Goal: Task Accomplishment & Management: Complete application form

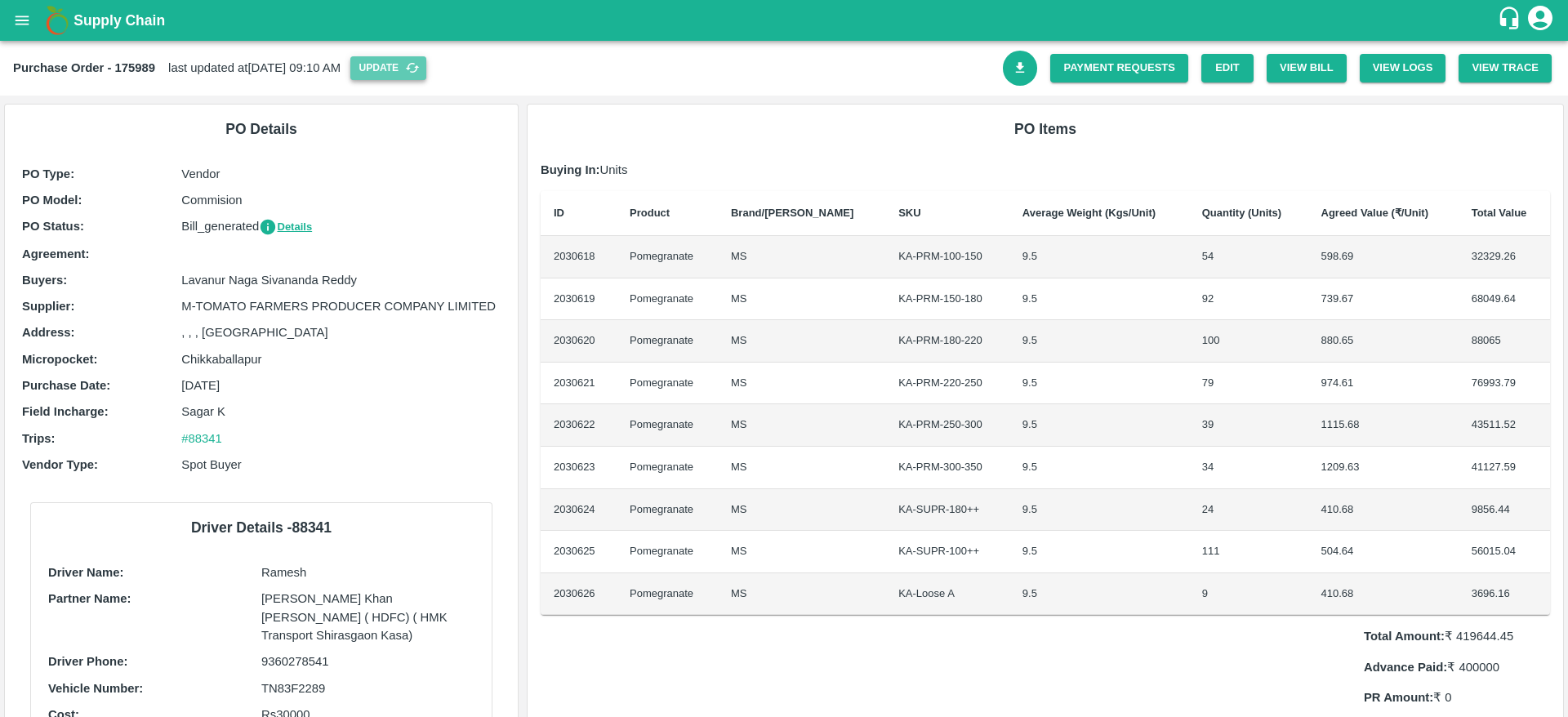
drag, startPoint x: 0, startPoint y: 0, endPoint x: 440, endPoint y: 62, distance: 444.3
click at [427, 62] on button "Update" at bounding box center [388, 68] width 76 height 23
click at [17, 3] on button "open drawer" at bounding box center [22, 20] width 37 height 37
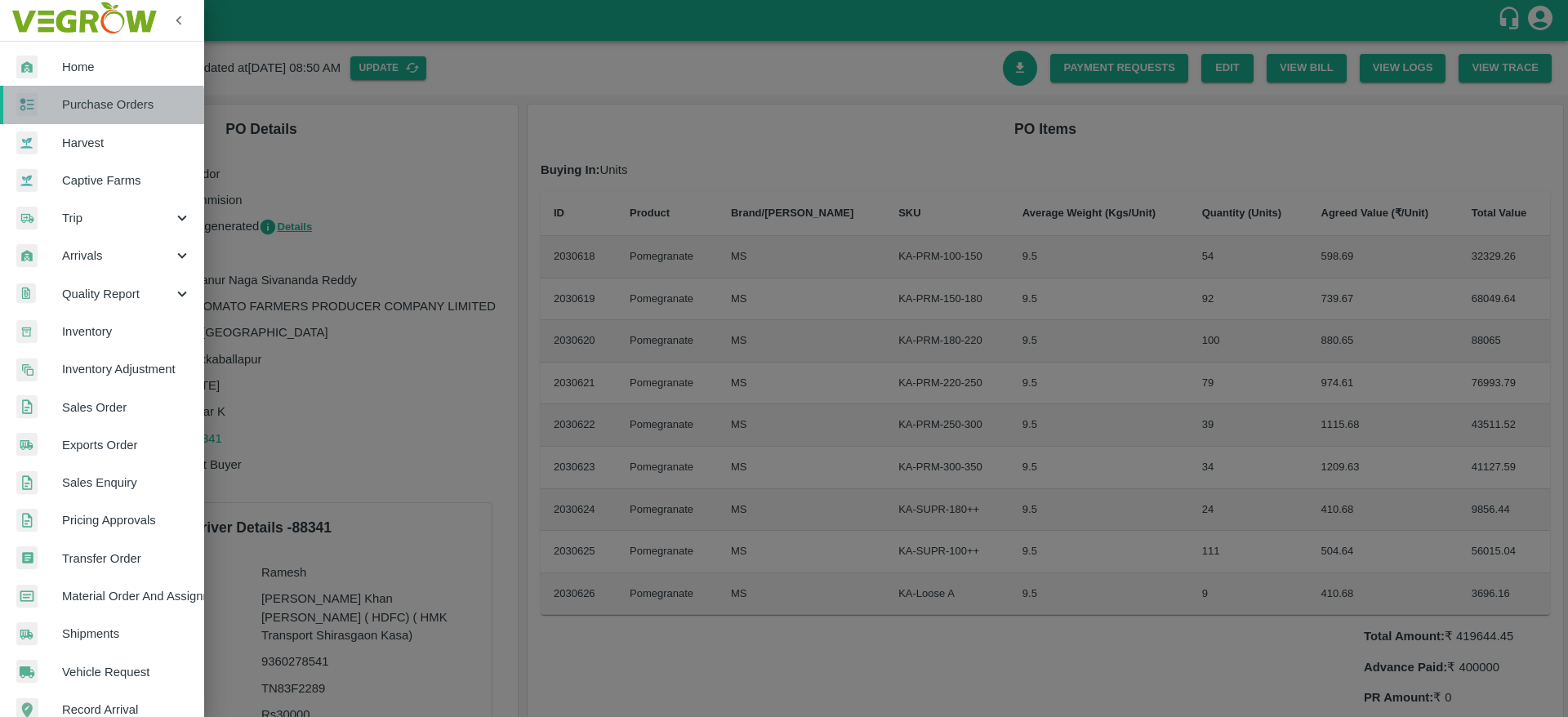
click at [103, 108] on span "Purchase Orders" at bounding box center [126, 104] width 129 height 18
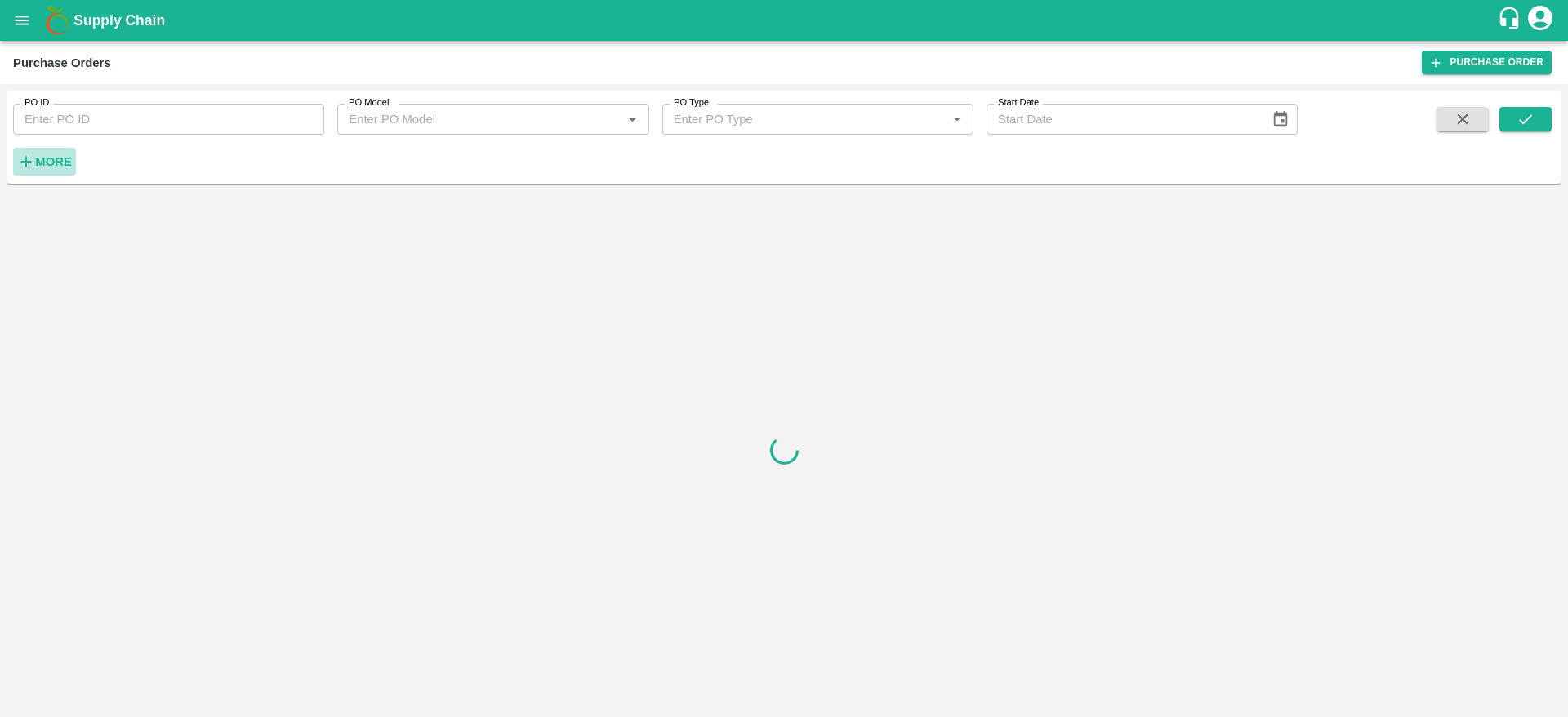
click at [54, 151] on h6 "More" at bounding box center [53, 162] width 37 height 21
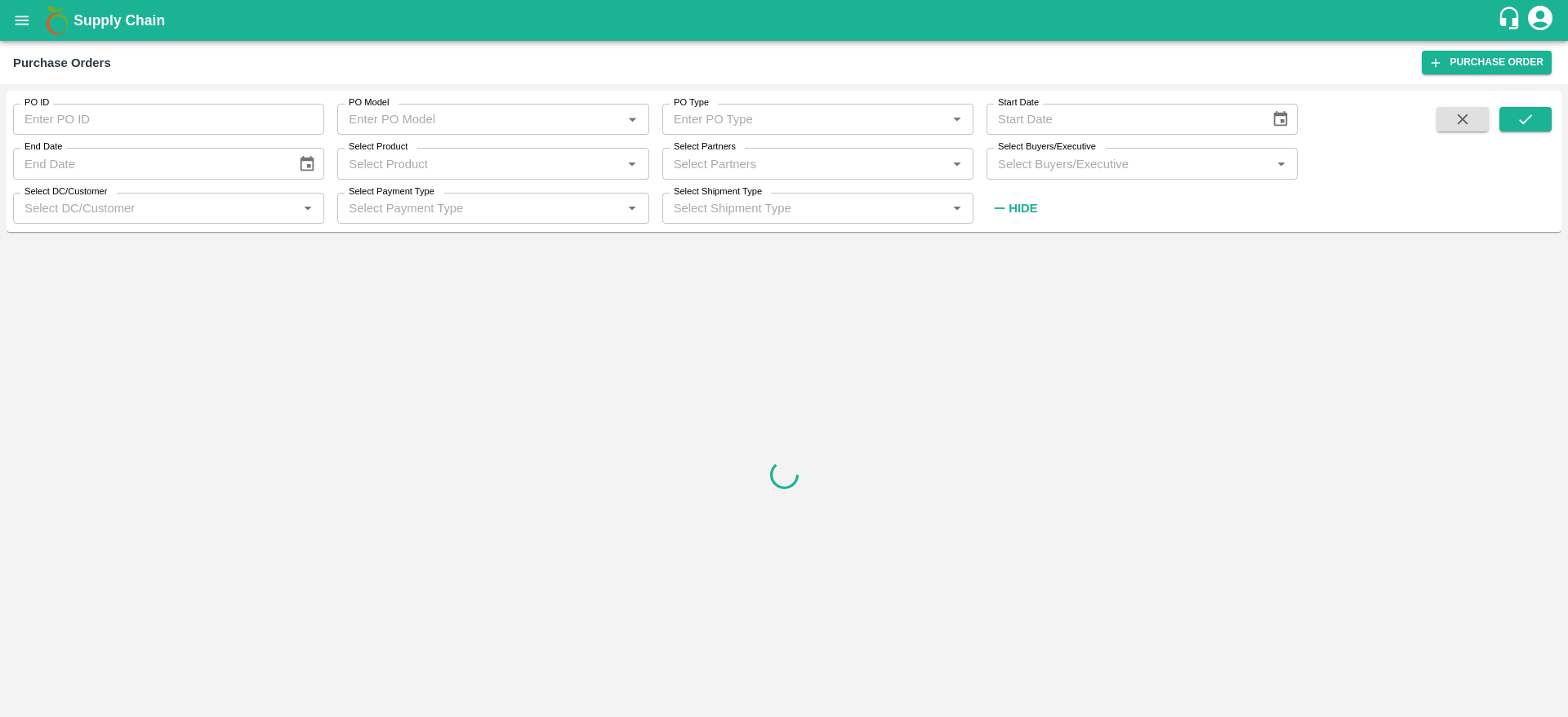
click at [75, 211] on input "Select DC/Customer" at bounding box center [156, 208] width 275 height 21
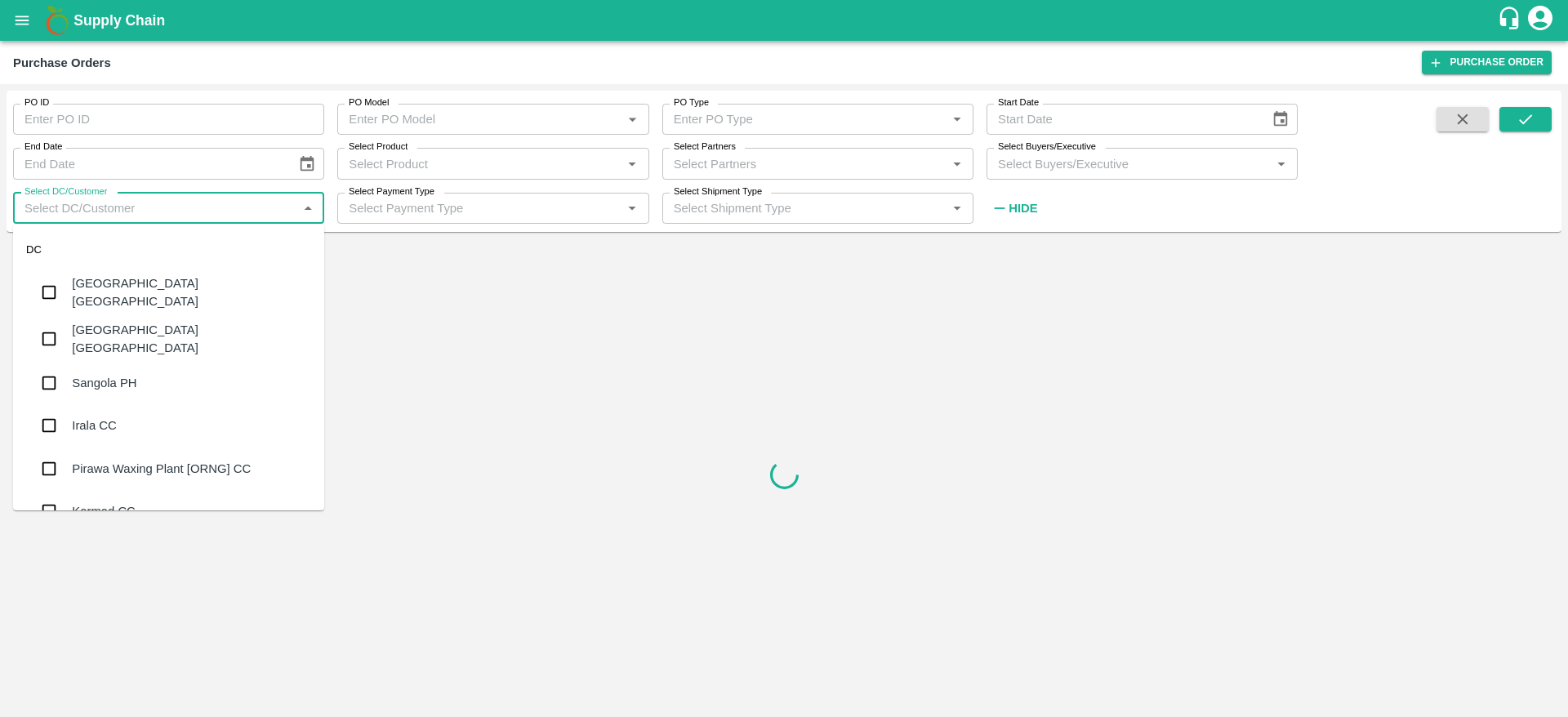
type input "l"
click at [1002, 149] on label "Select Buyers/Executive" at bounding box center [1046, 147] width 98 height 13
click at [1002, 153] on input "Select Buyers/Executive" at bounding box center [1129, 163] width 275 height 21
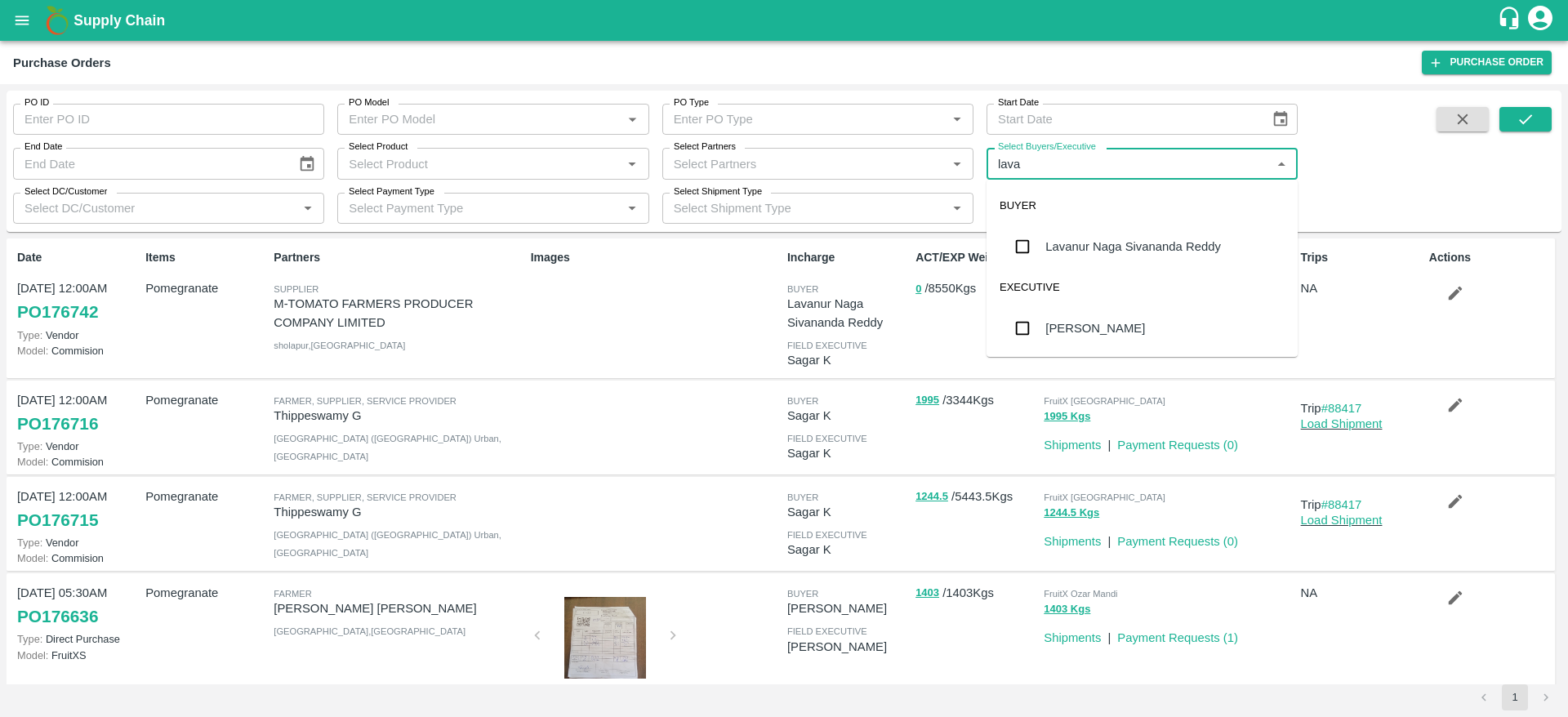
type input "lavan"
click at [1151, 258] on div "Lavanur Naga Sivananda Reddy" at bounding box center [1142, 246] width 311 height 43
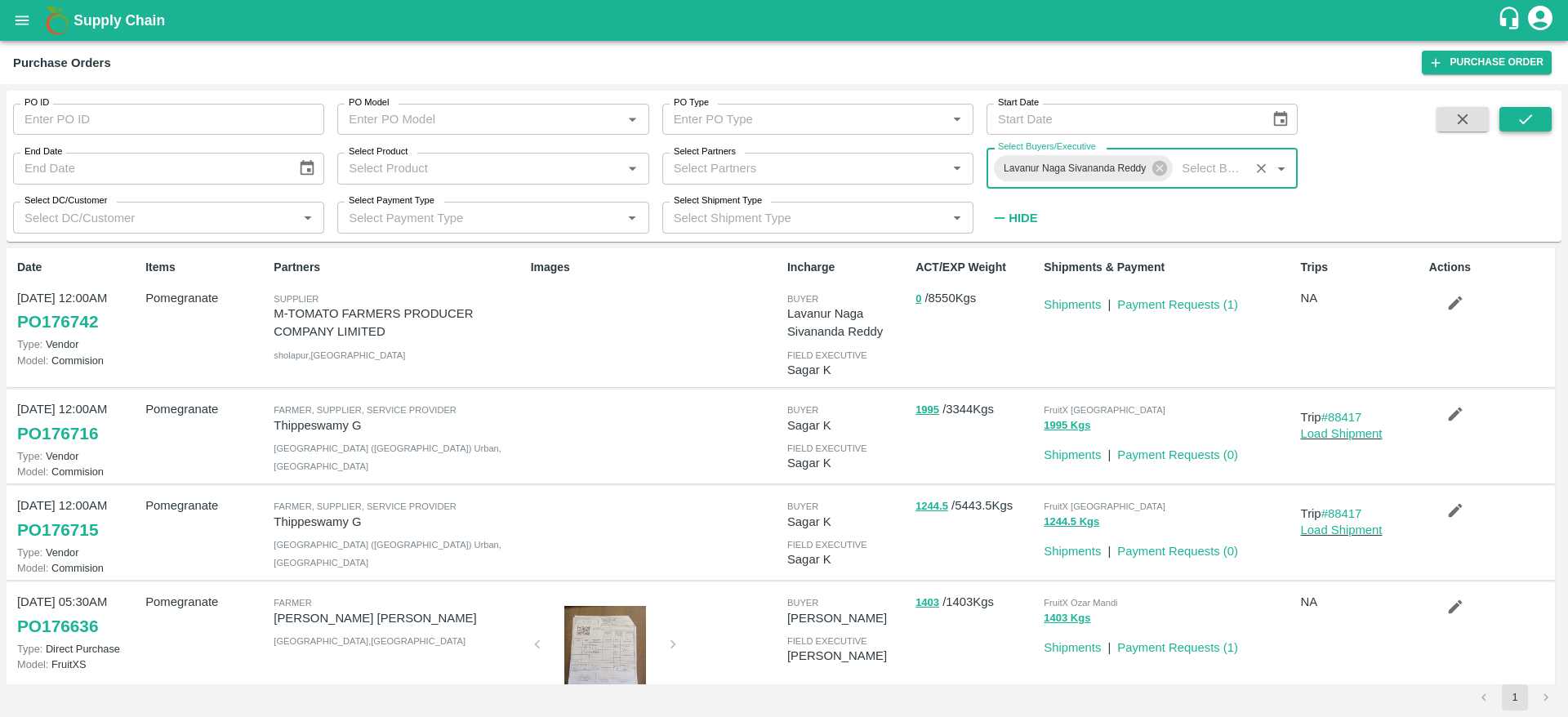
click at [1528, 126] on icon "submit" at bounding box center [1525, 119] width 18 height 18
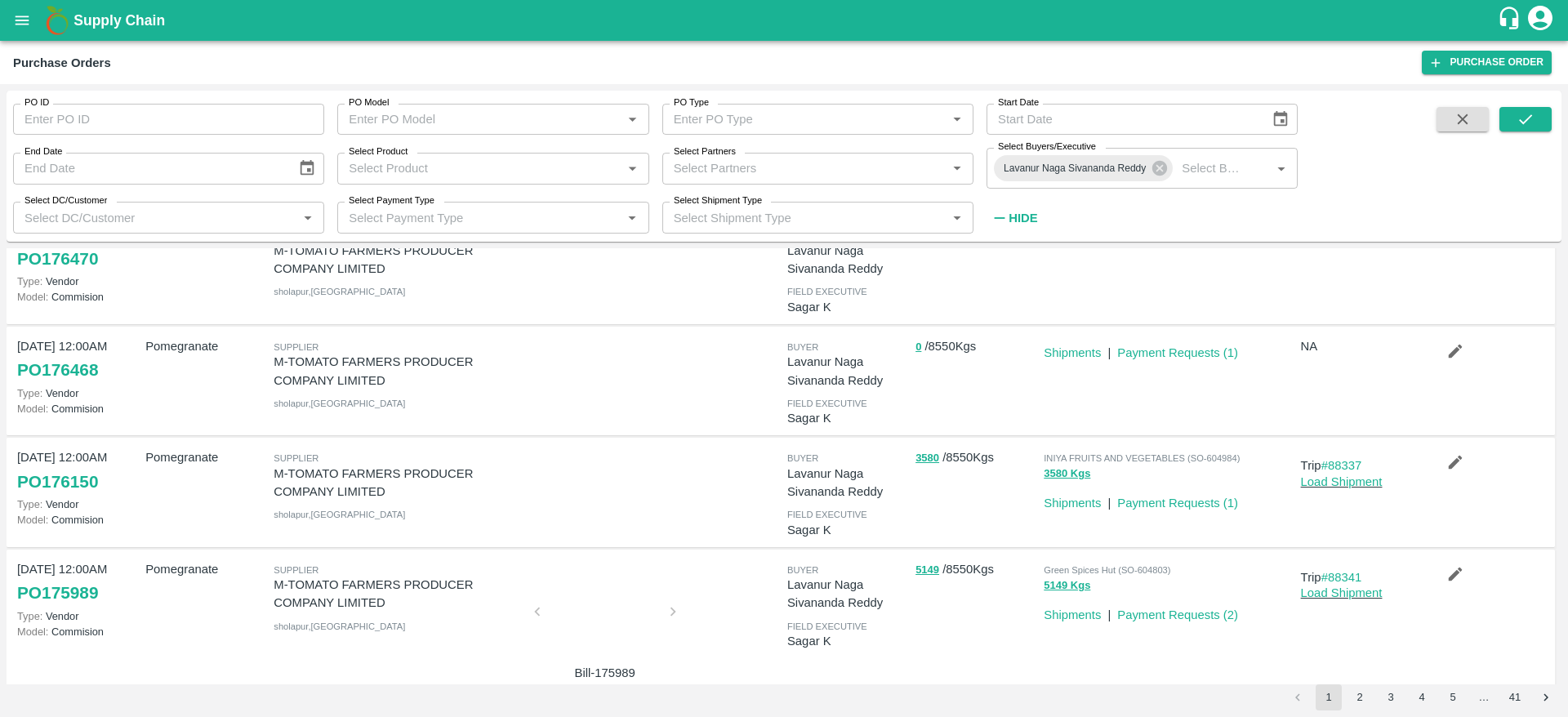
scroll to position [289, 0]
click at [1171, 461] on div "3580 Kgs" at bounding box center [1169, 471] width 250 height 19
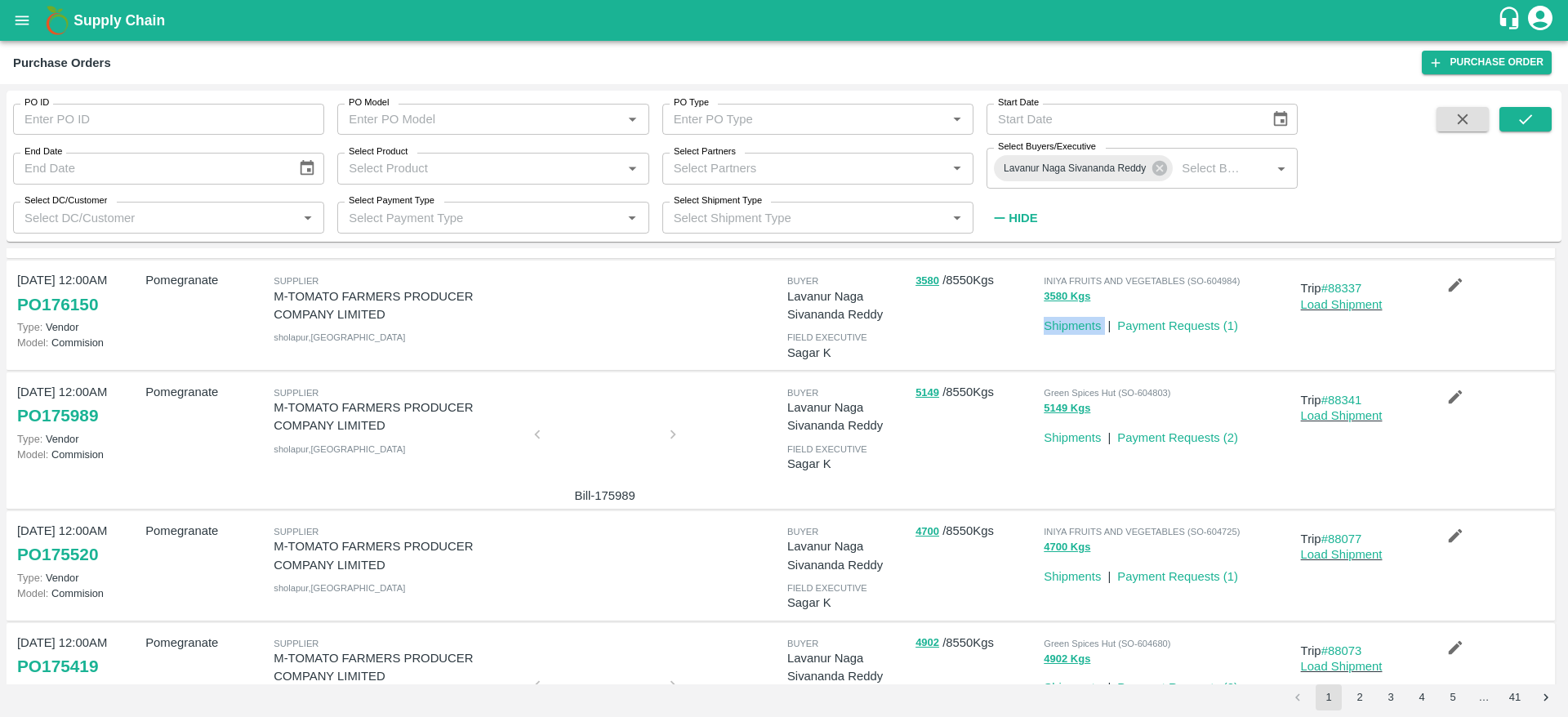
scroll to position [462, 0]
click at [740, 348] on div at bounding box center [652, 315] width 256 height 101
drag, startPoint x: 895, startPoint y: 263, endPoint x: 991, endPoint y: 301, distance: 103.2
click at [991, 301] on div "14 Sep, 12:00AM PO 176150 Type: Vendor Model: Commision Pomegranate Supplier M-…" at bounding box center [781, 316] width 1549 height 110
click at [991, 301] on div "3580 / 8550 Kgs" at bounding box center [973, 315] width 129 height 101
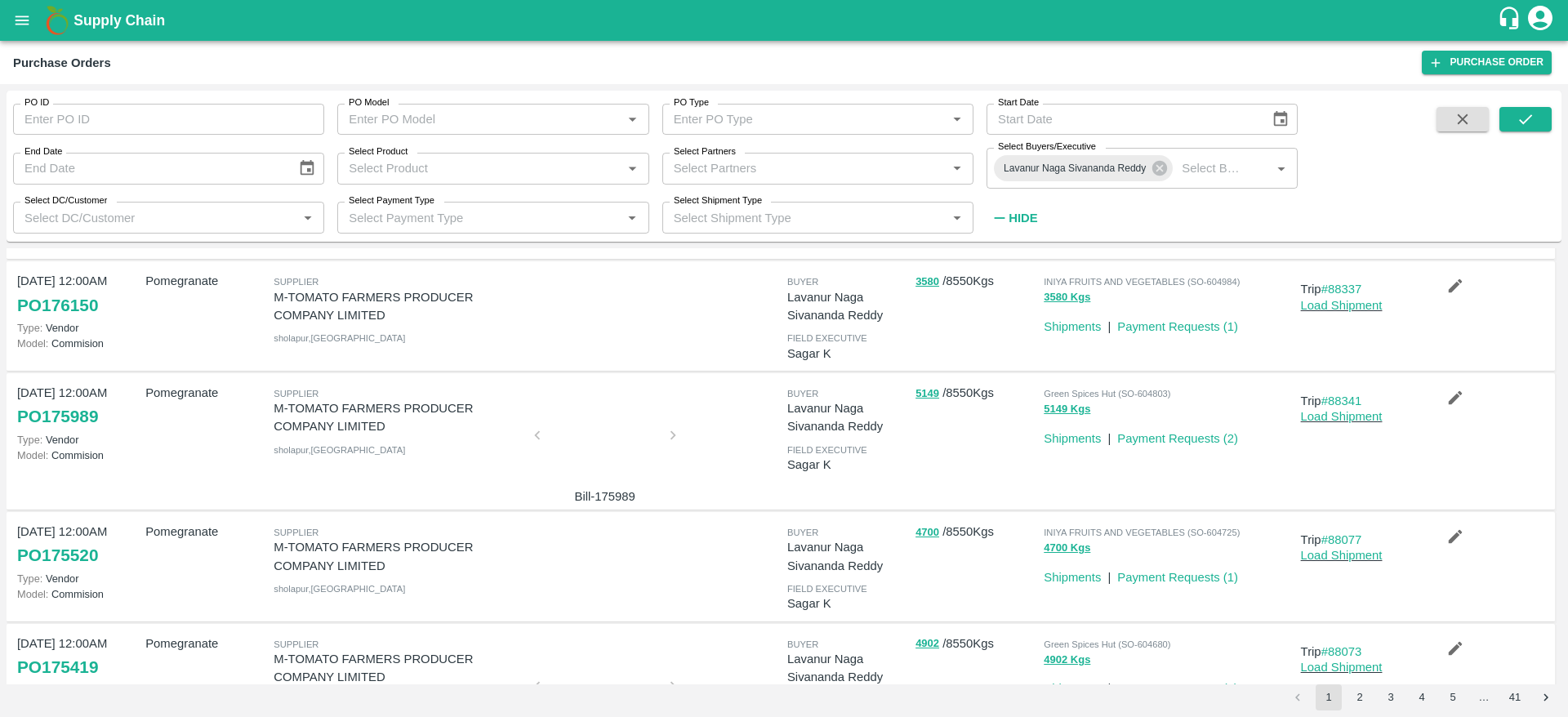
drag, startPoint x: 1009, startPoint y: 286, endPoint x: 911, endPoint y: 272, distance: 99.0
click at [911, 272] on div "3580 / 8550 Kgs" at bounding box center [973, 315] width 129 height 101
click at [903, 272] on div "buyer" at bounding box center [848, 281] width 122 height 18
click at [879, 491] on div "buyer Lavanur Naga Sivananda Reddy field executive Sagar K" at bounding box center [845, 441] width 129 height 129
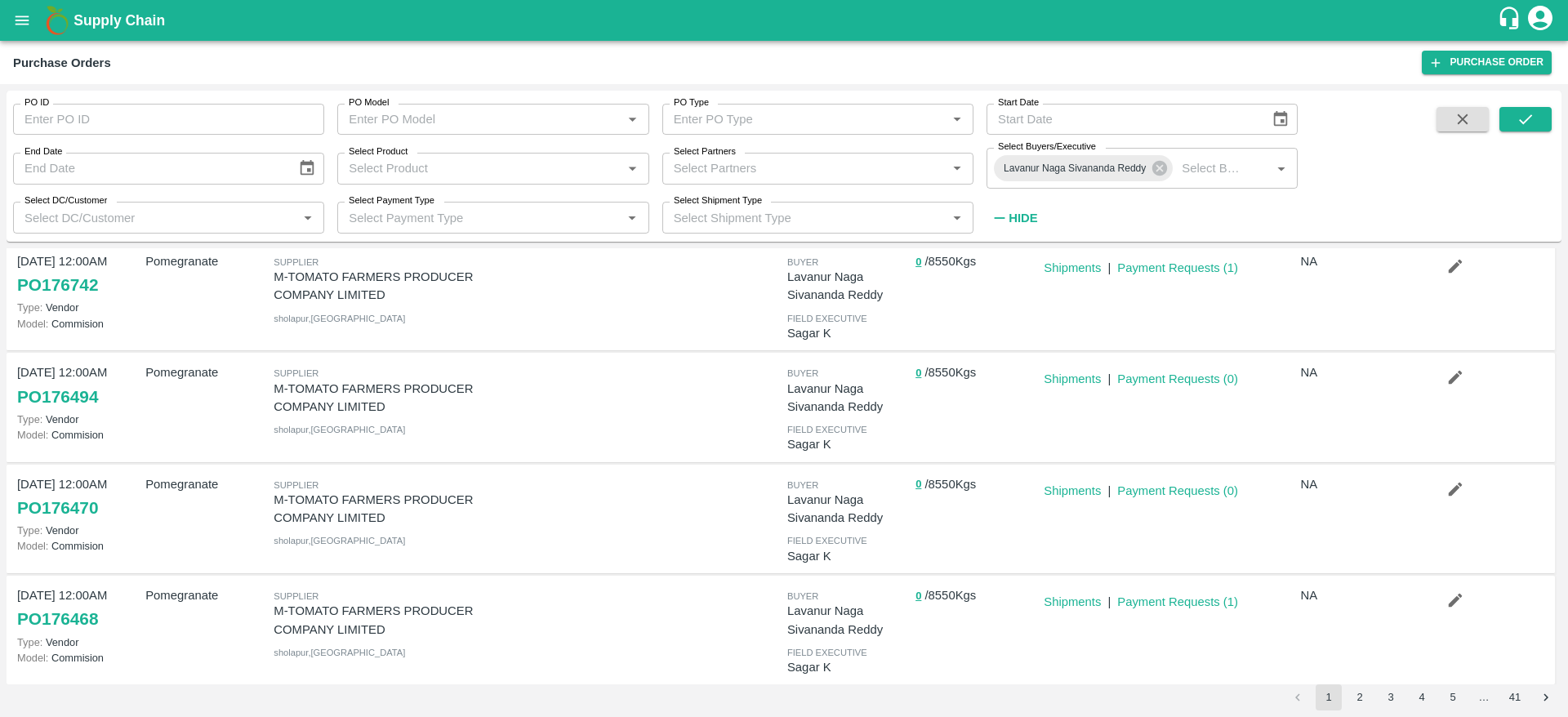
scroll to position [0, 0]
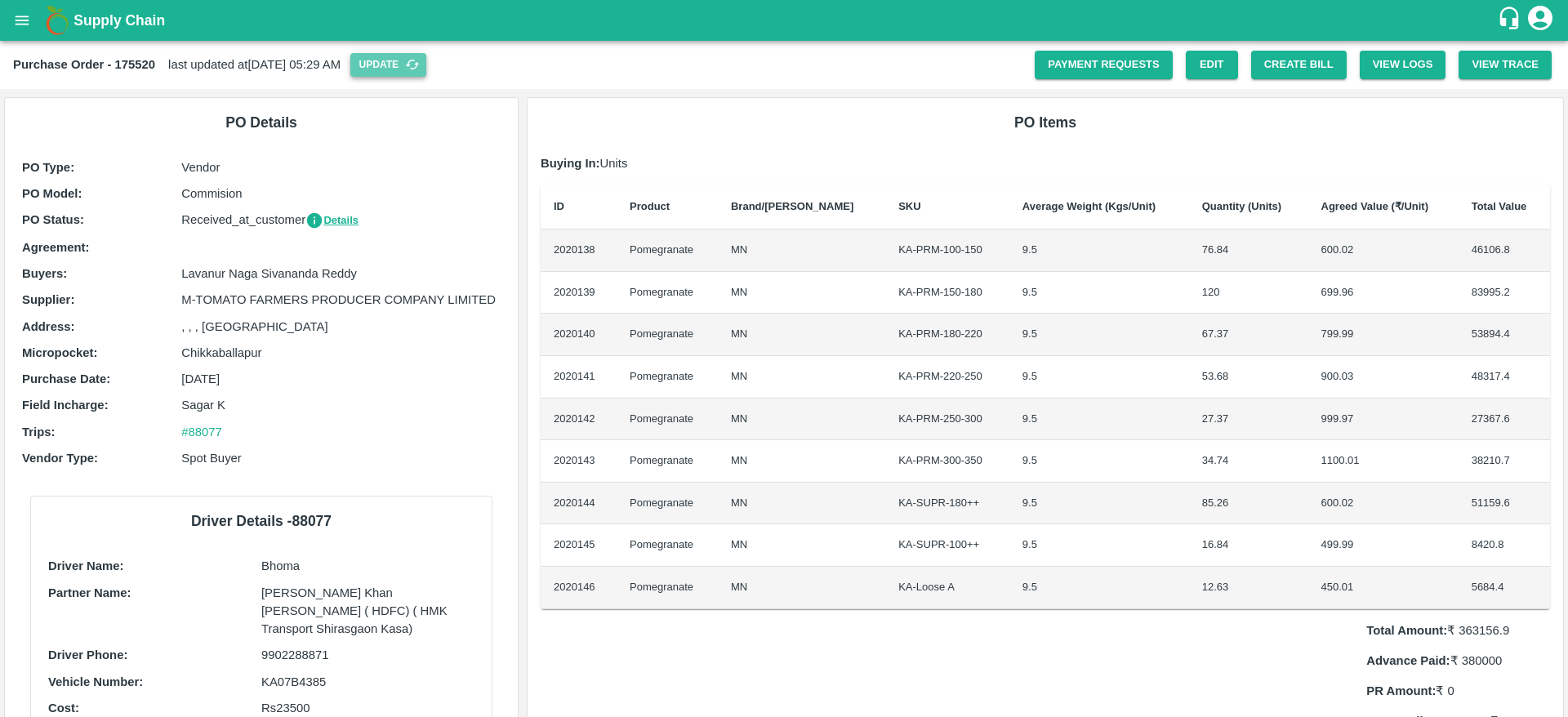
click at [427, 68] on button "Update" at bounding box center [388, 64] width 76 height 23
click at [704, 106] on div "PO Items Buying In: Units ID Product Brand/Marka SKU Average Weight (Kgs/Unit) …" at bounding box center [1046, 424] width 1036 height 653
click at [1274, 72] on button "Create Bill" at bounding box center [1299, 64] width 96 height 29
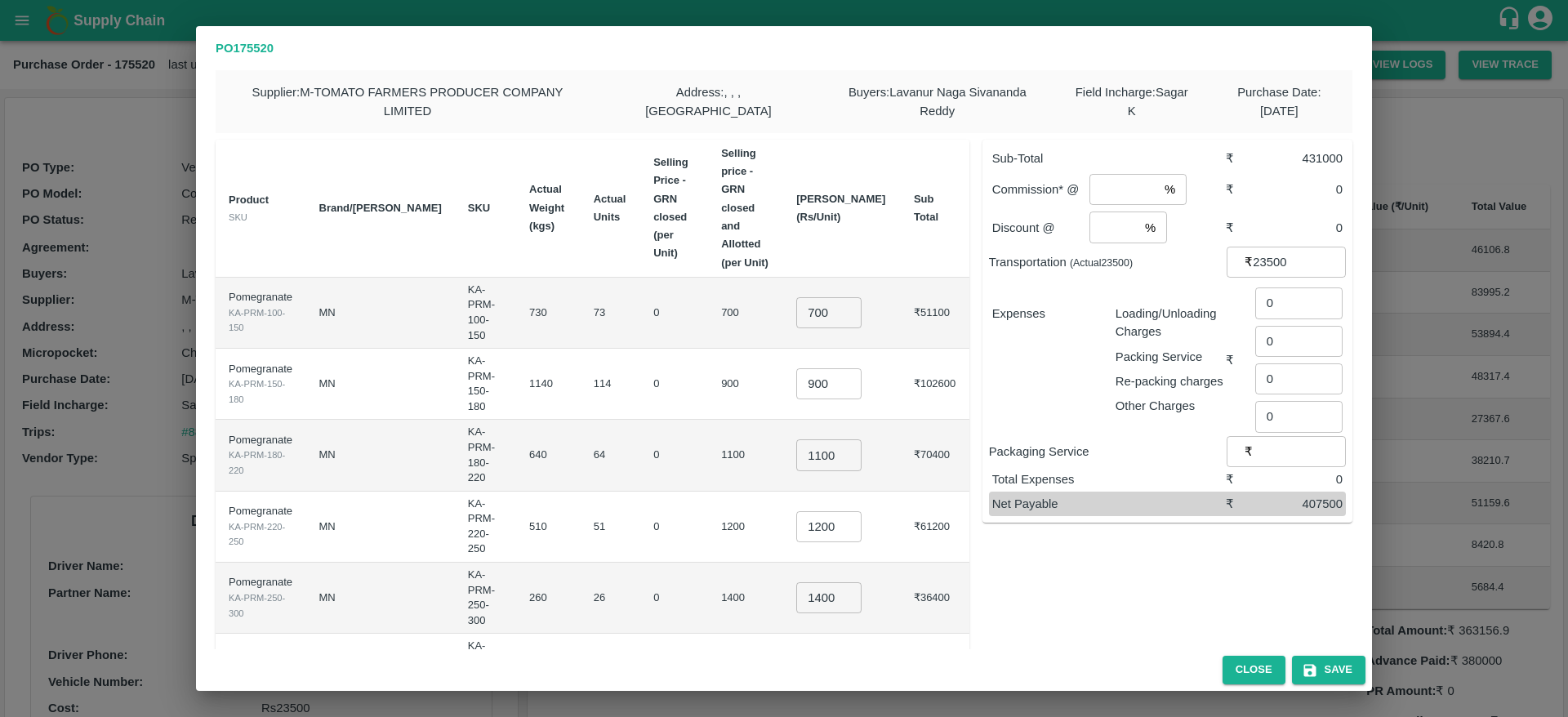
click at [598, 278] on td "73" at bounding box center [610, 314] width 60 height 71
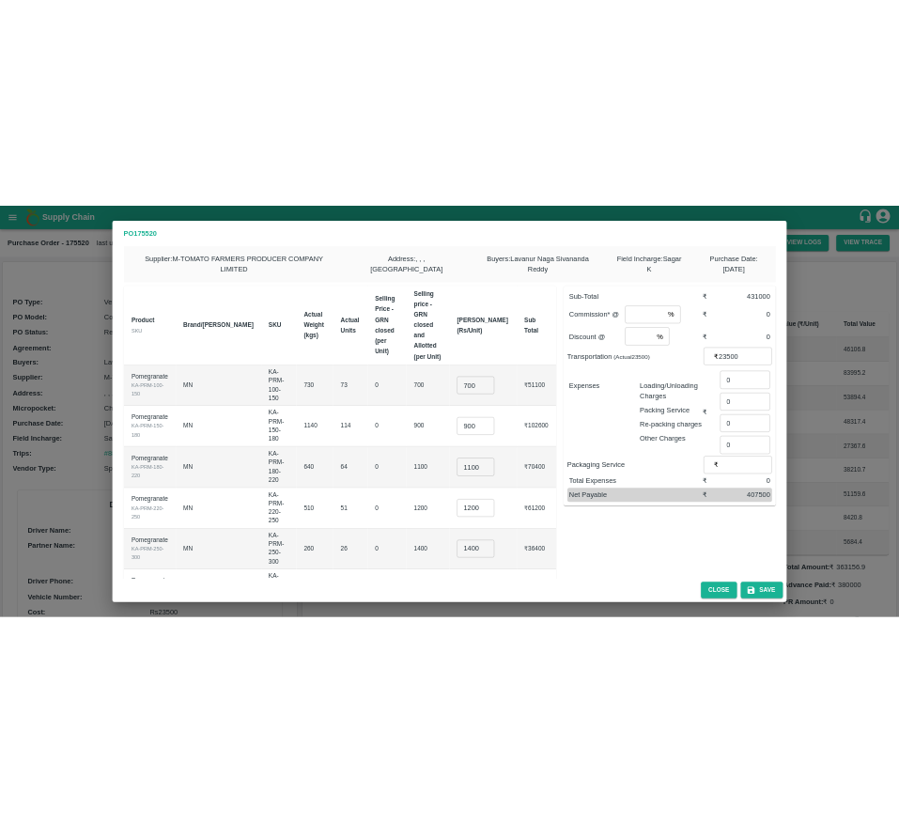
scroll to position [126, 0]
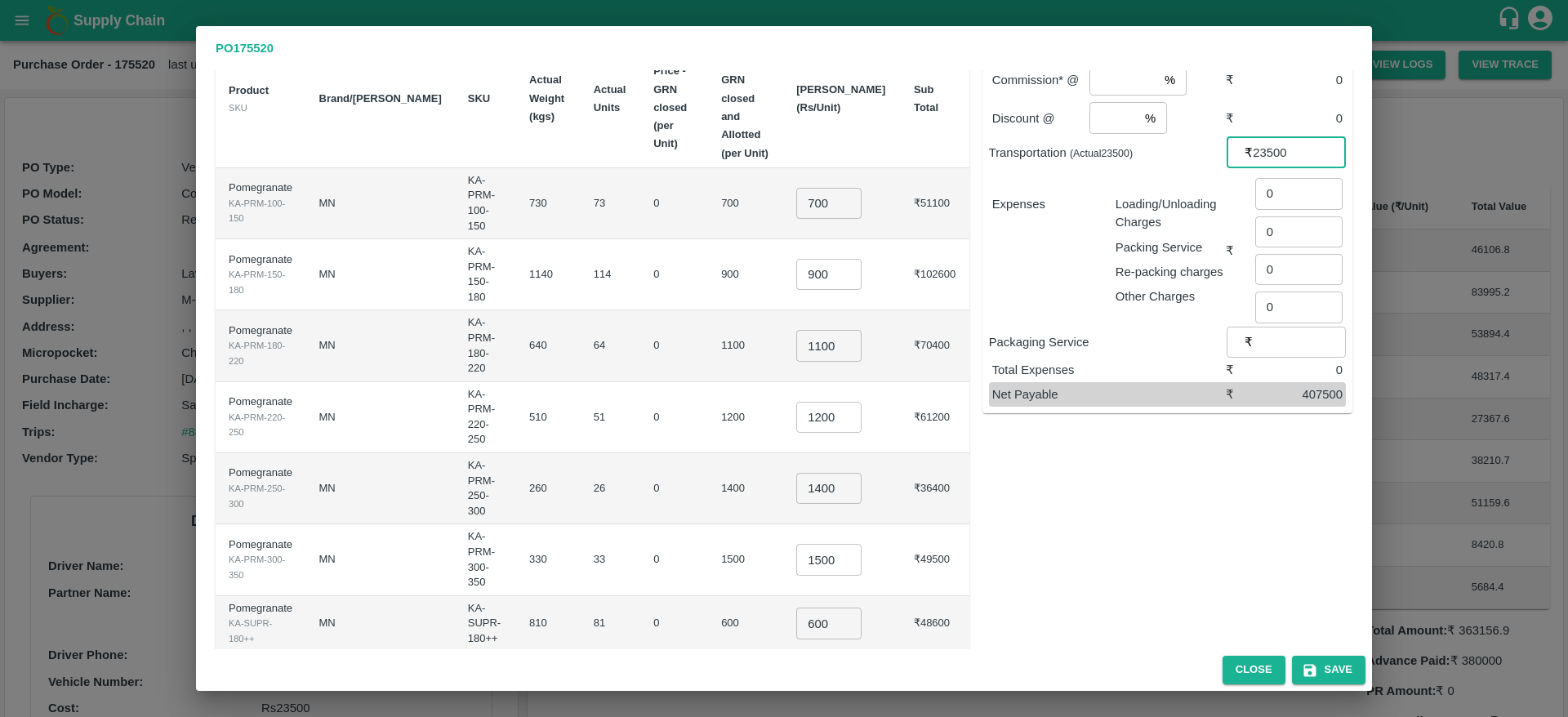
click at [1269, 153] on input "23500" at bounding box center [1299, 153] width 93 height 31
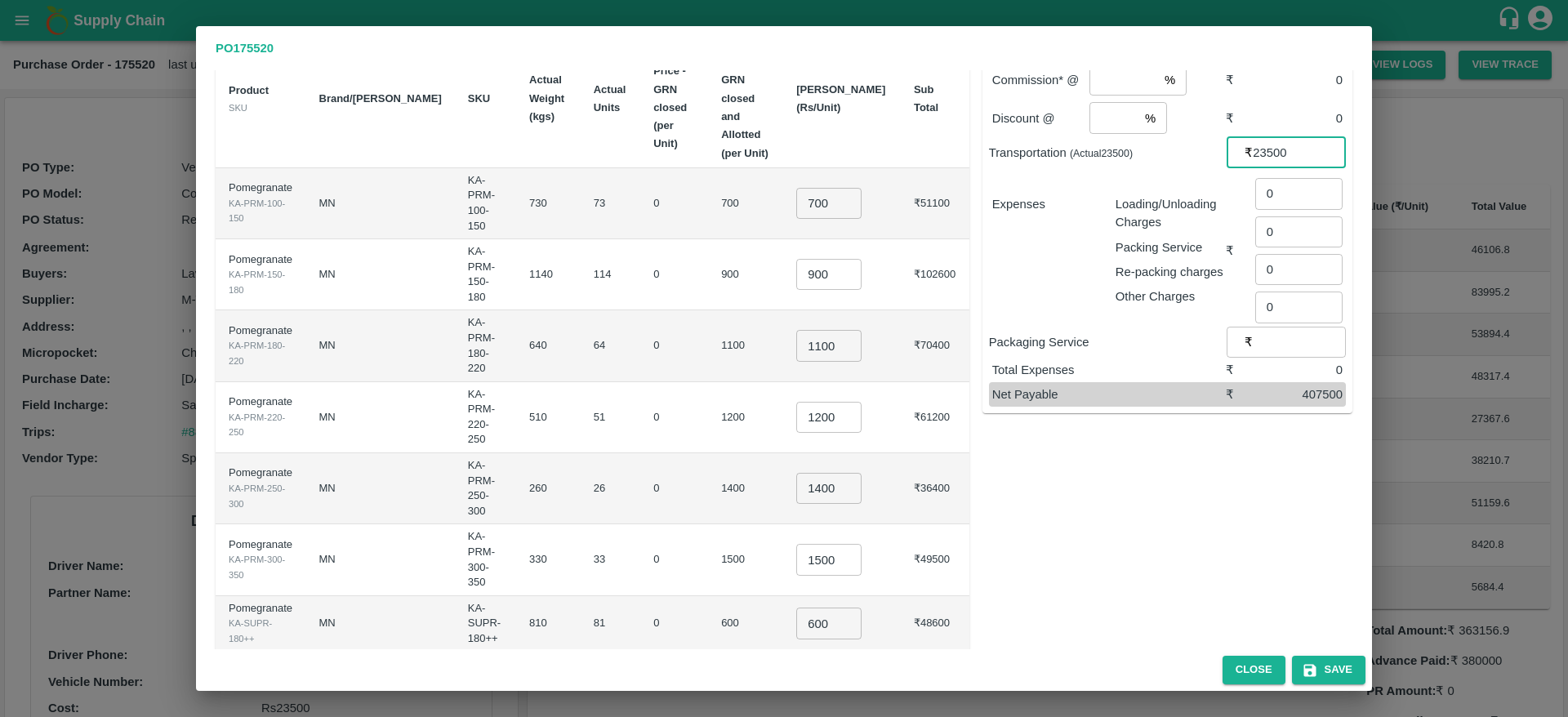
click at [1269, 153] on input "23500" at bounding box center [1299, 153] width 93 height 31
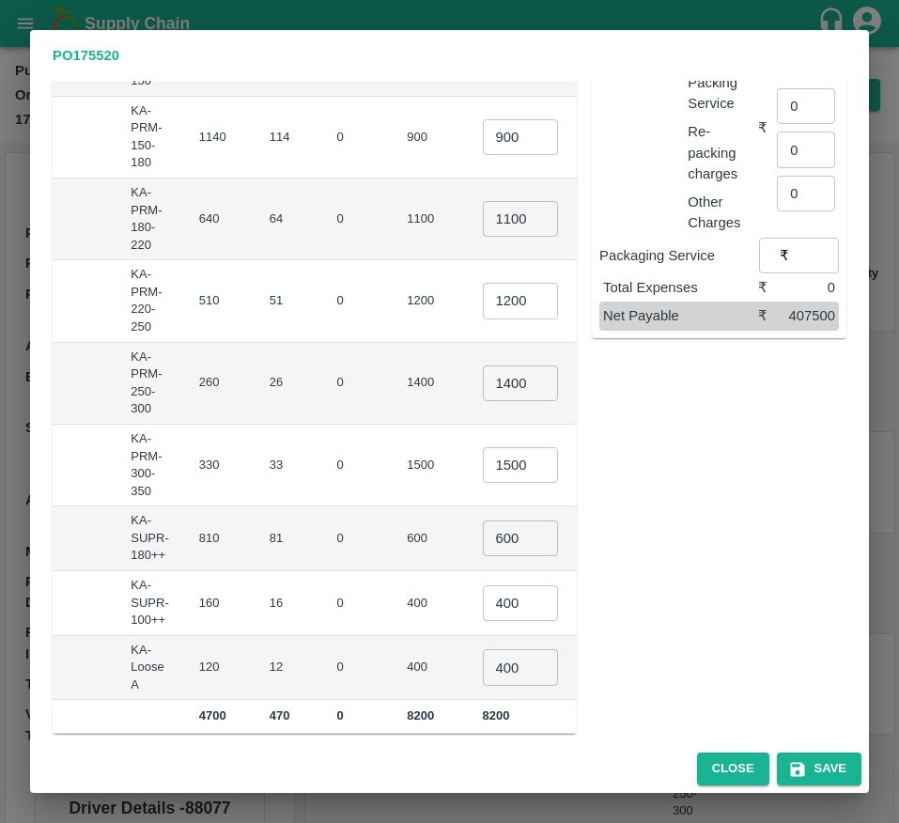
scroll to position [0, 0]
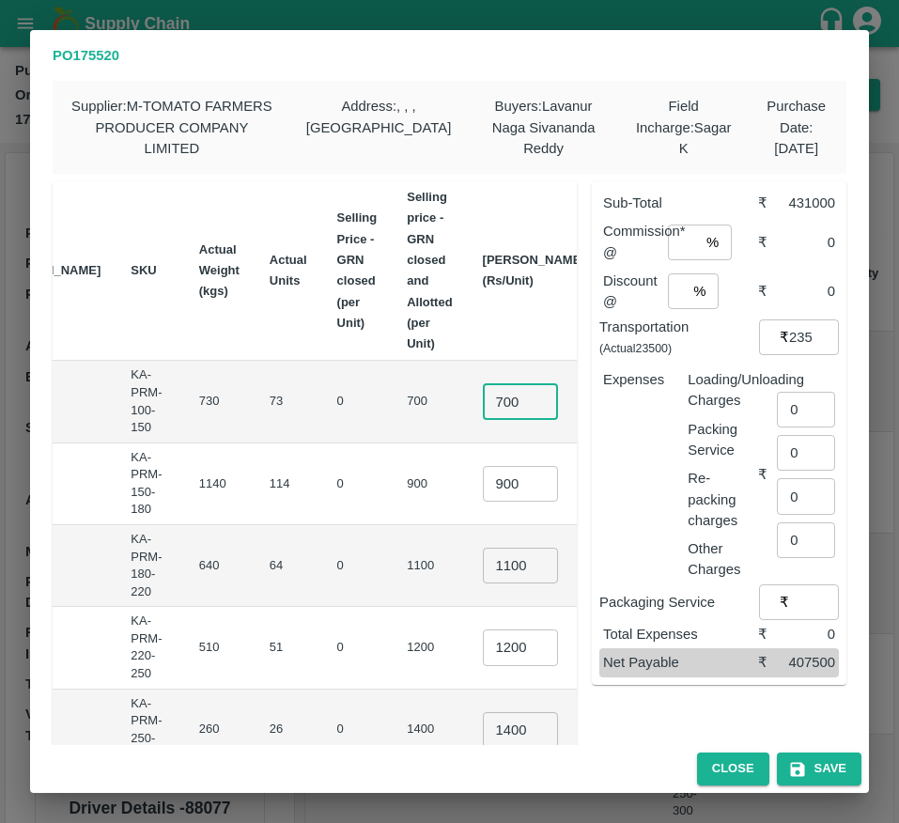
click at [483, 398] on input "700" at bounding box center [520, 401] width 75 height 36
type input "650"
click at [483, 482] on input "900" at bounding box center [520, 484] width 75 height 36
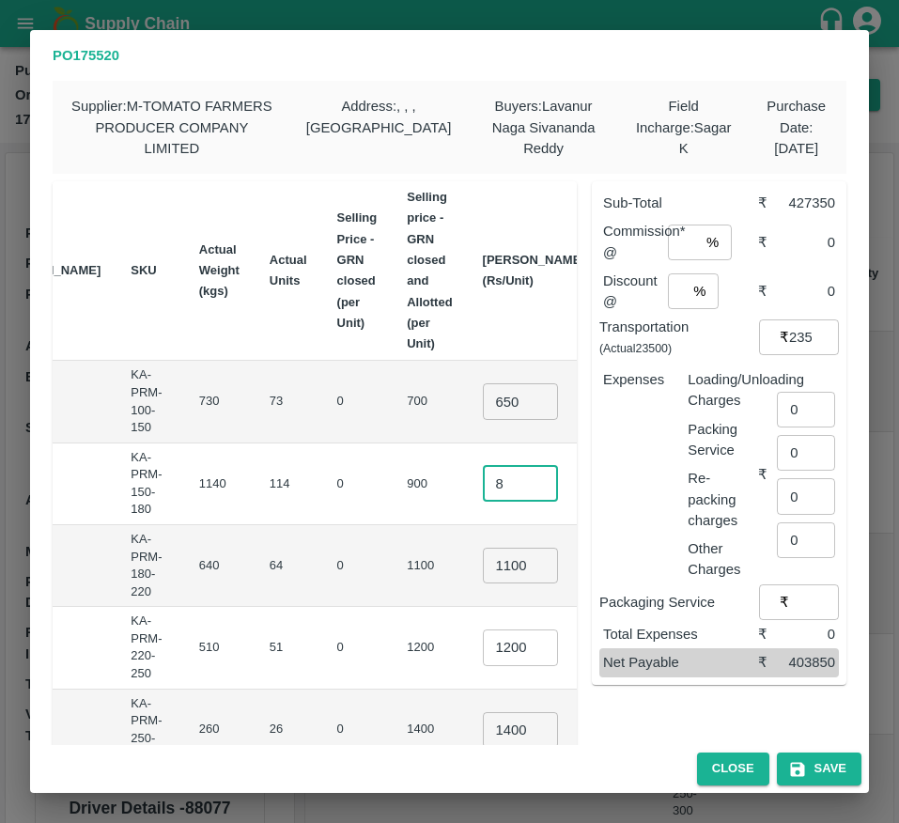
scroll to position [0, 204]
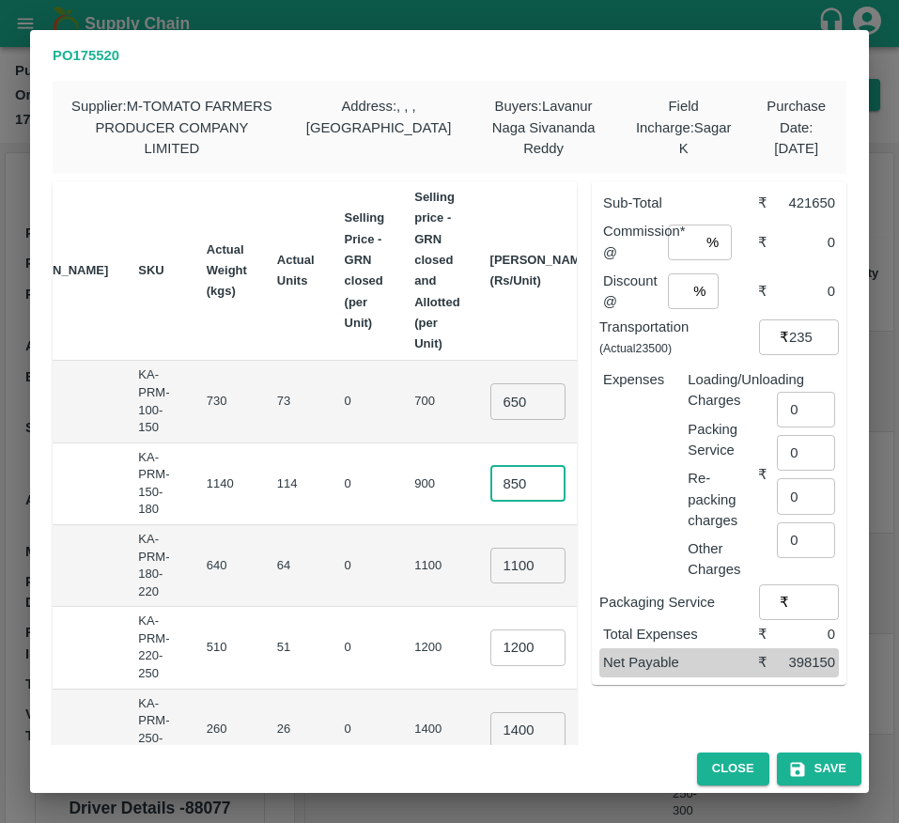
type input "850"
click at [491, 562] on input "1100" at bounding box center [528, 566] width 75 height 36
type input "1000"
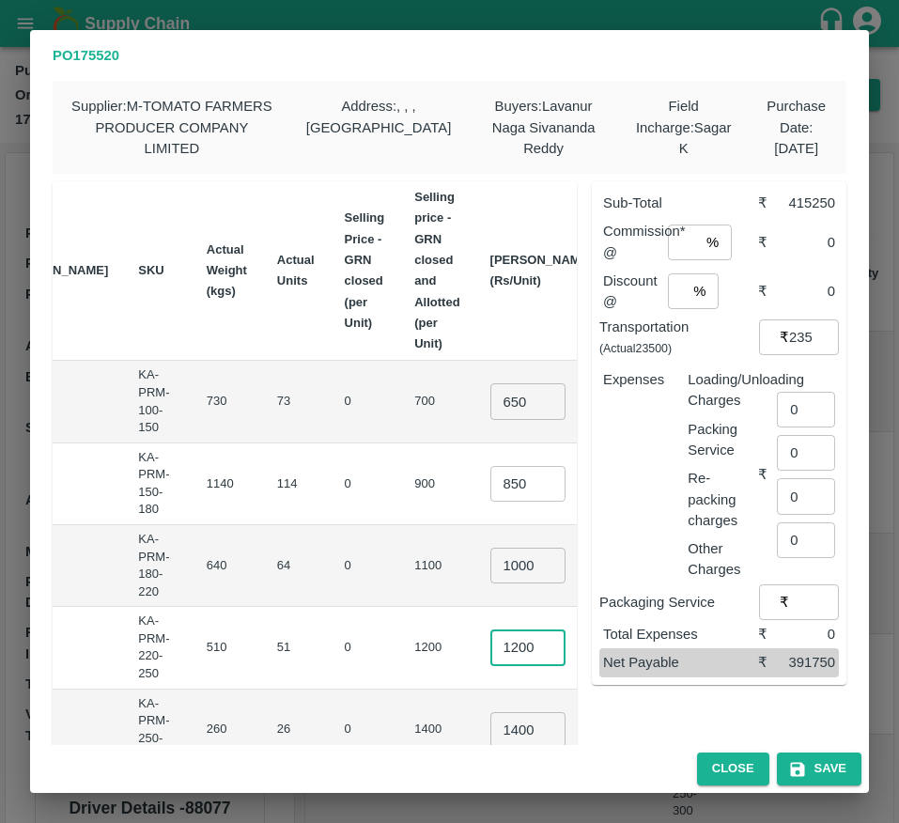
scroll to position [0, 0]
click at [491, 643] on input "1200" at bounding box center [528, 648] width 75 height 36
type input "1100"
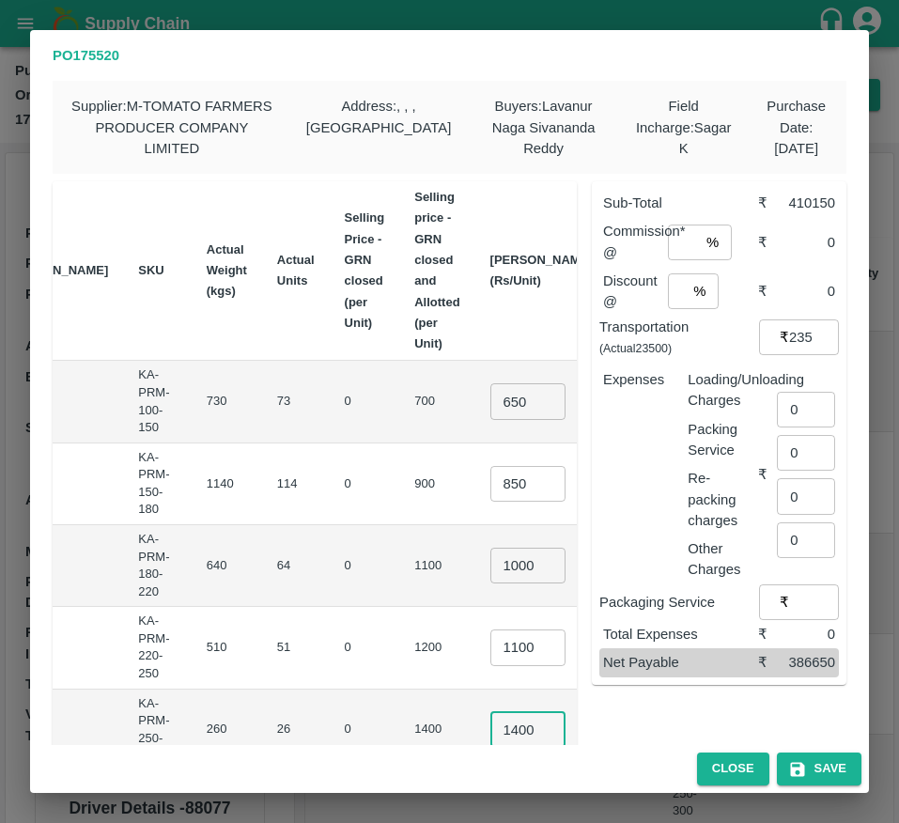
scroll to position [0, 0]
click at [491, 730] on input "1400" at bounding box center [528, 730] width 75 height 36
type input "1200"
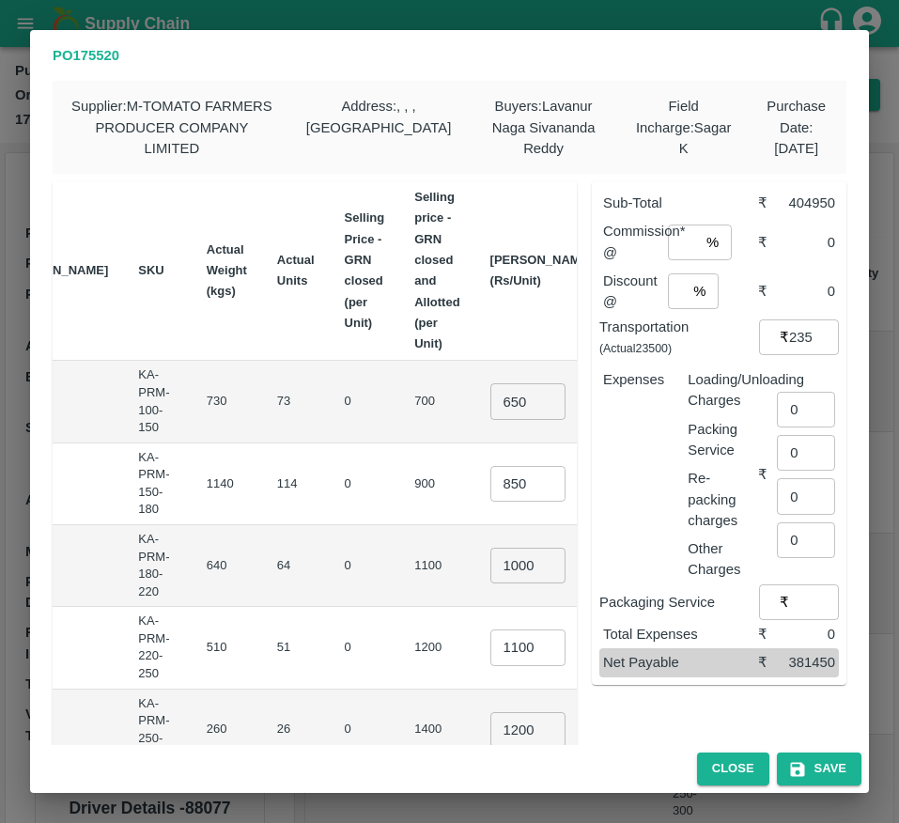
scroll to position [0, 0]
click at [608, 688] on td "₹56100" at bounding box center [643, 648] width 71 height 82
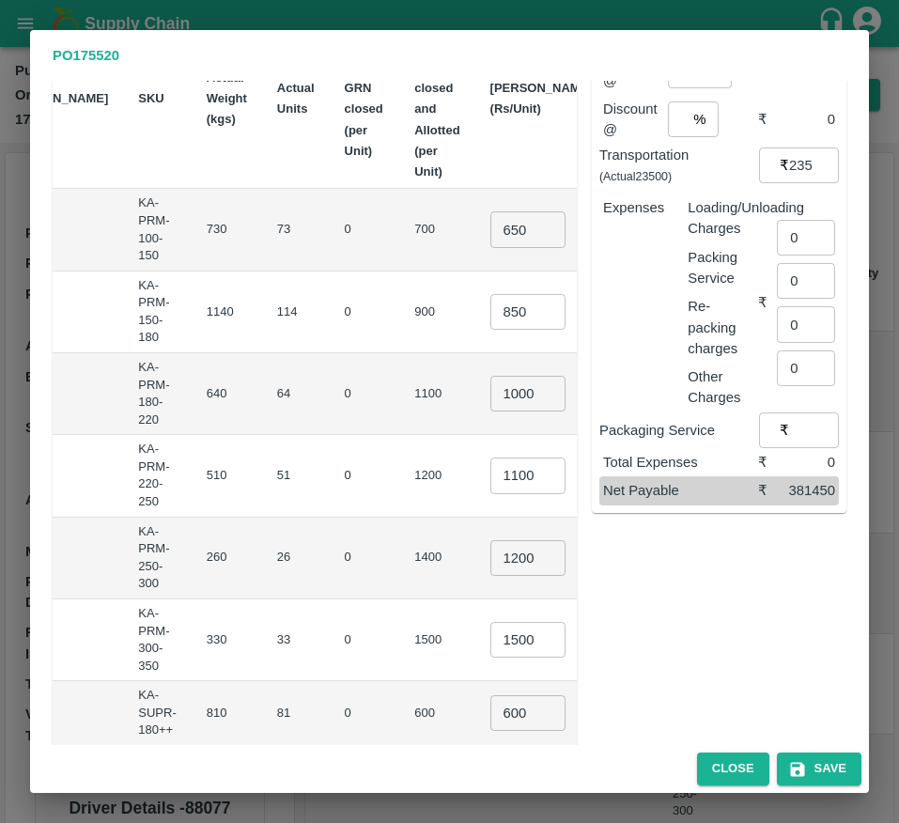
scroll to position [186, 0]
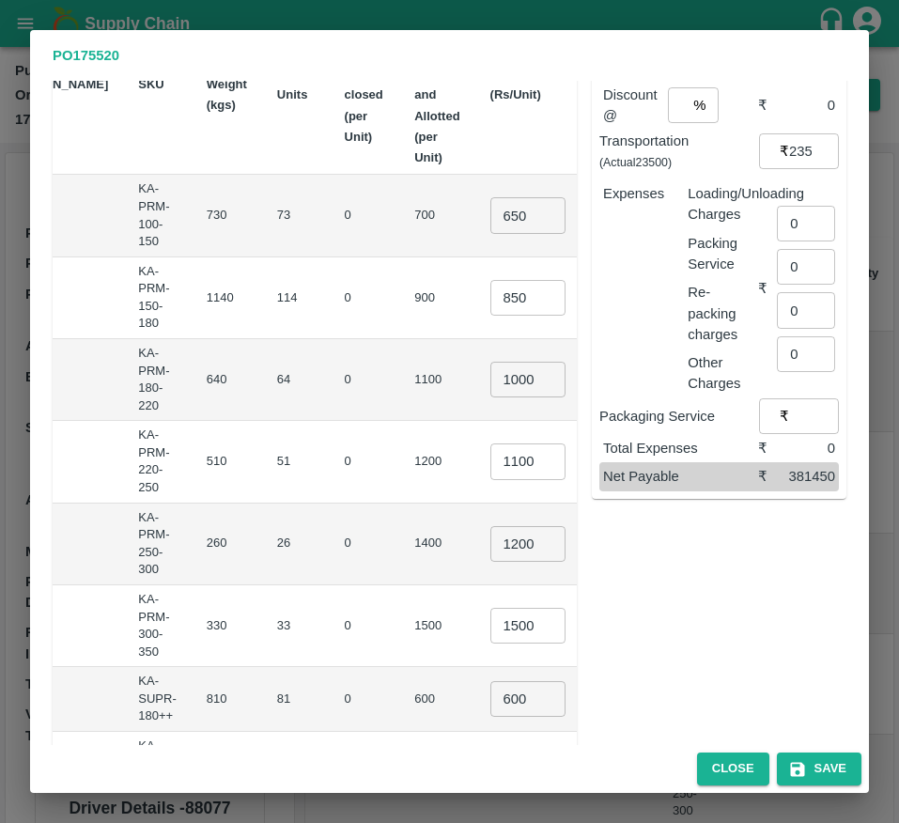
click at [491, 623] on input "1500" at bounding box center [528, 626] width 75 height 36
type input "1300"
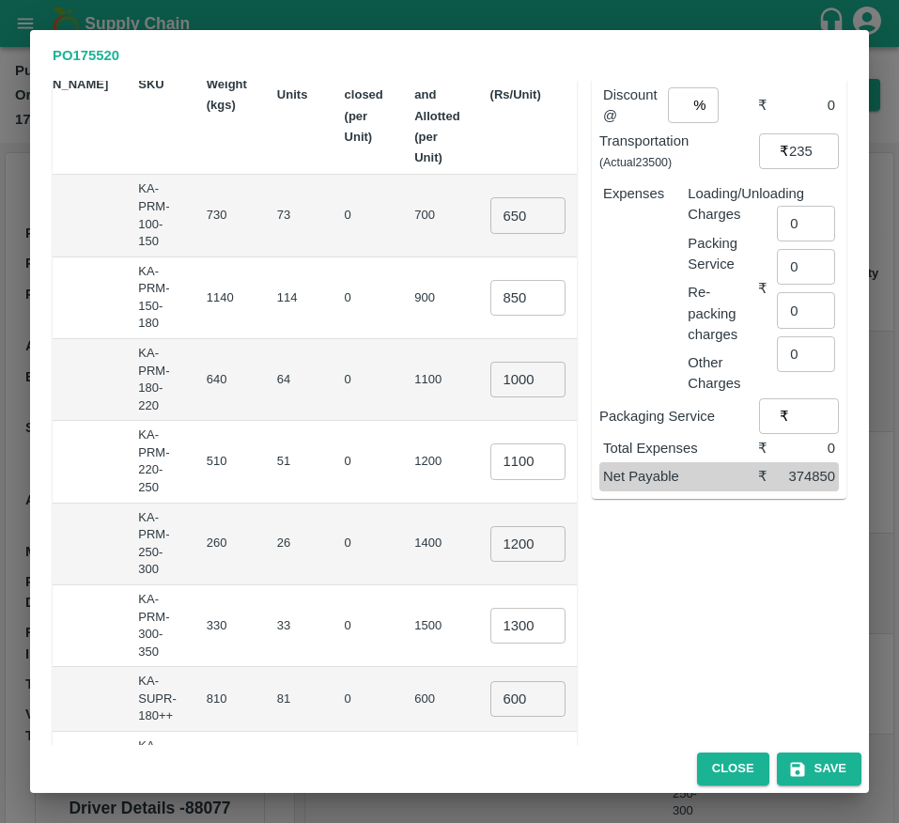
click at [608, 649] on td "₹42900" at bounding box center [643, 627] width 71 height 82
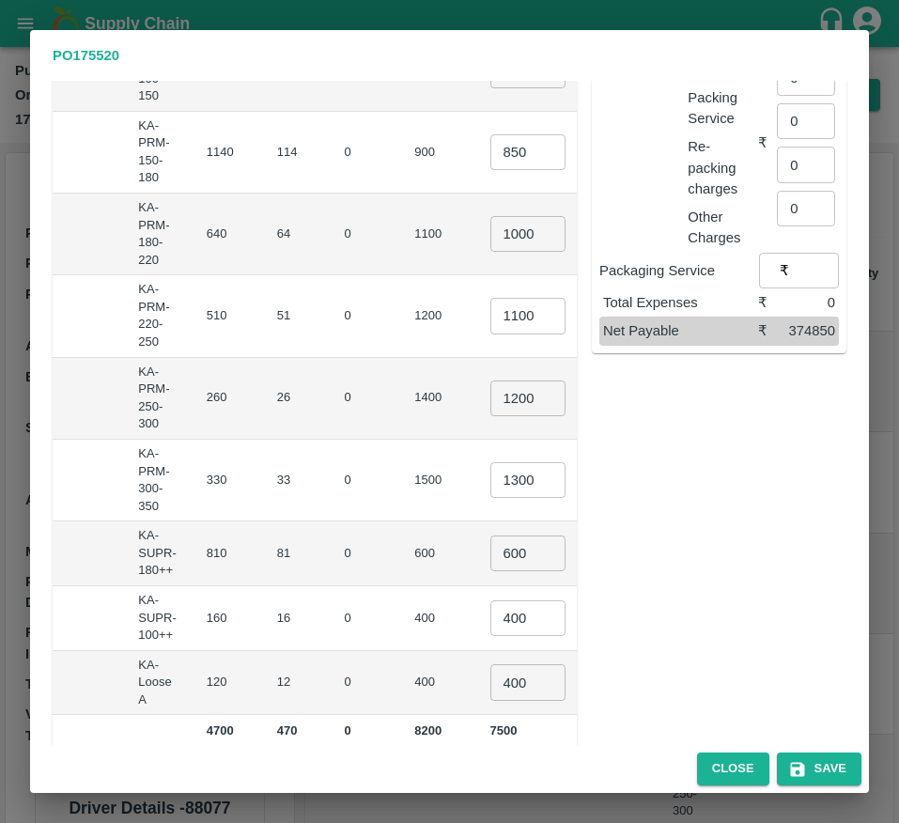
scroll to position [333, 0]
click at [491, 617] on input "400" at bounding box center [528, 618] width 75 height 36
type input "500"
click at [491, 683] on input "400" at bounding box center [528, 682] width 75 height 36
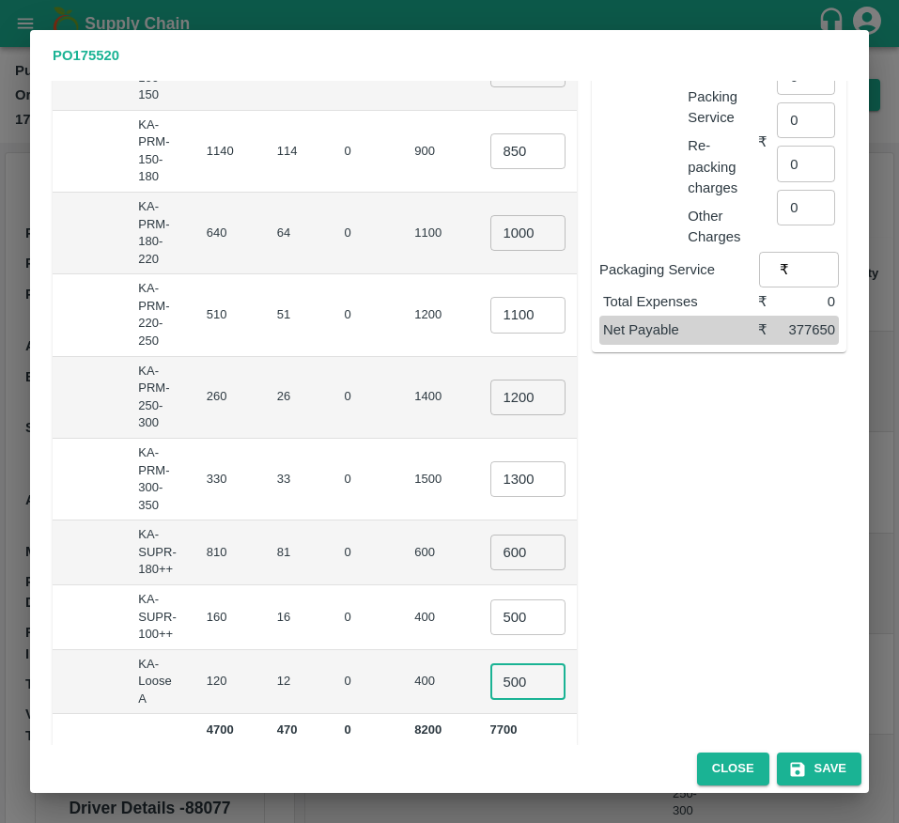
scroll to position [0, 0]
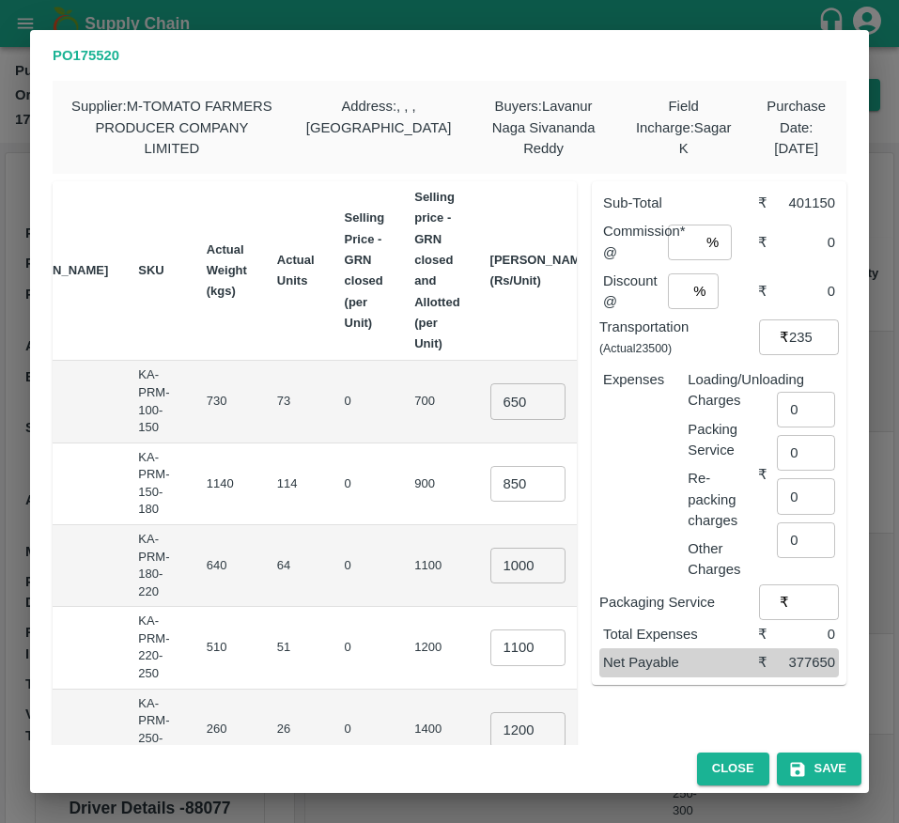
type input "500"
click at [672, 246] on input "number" at bounding box center [683, 243] width 31 height 36
type input "6"
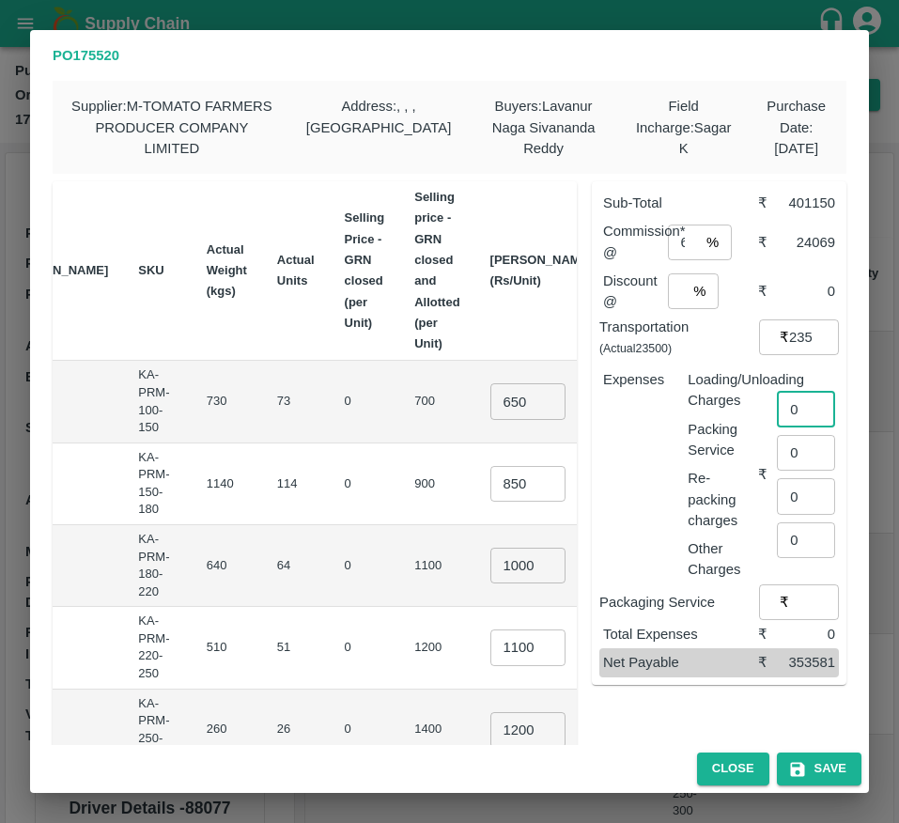
click at [800, 414] on input "0" at bounding box center [806, 410] width 58 height 36
type input "1880"
click at [820, 771] on button "Save" at bounding box center [819, 769] width 85 height 33
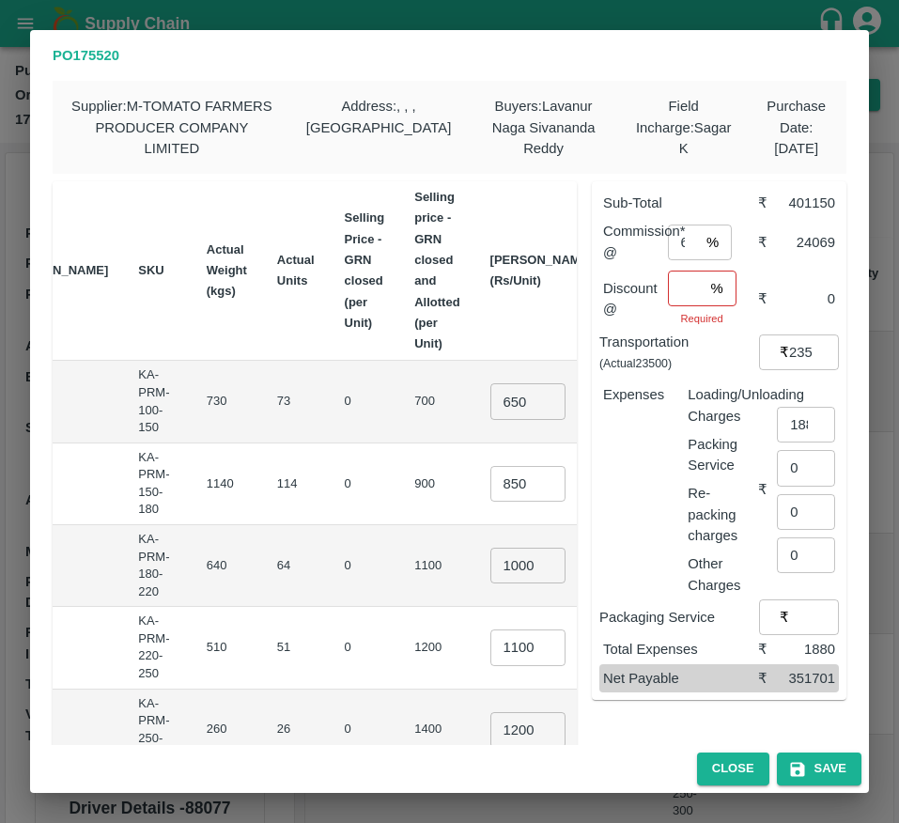
click at [679, 302] on input "number" at bounding box center [686, 289] width 36 height 36
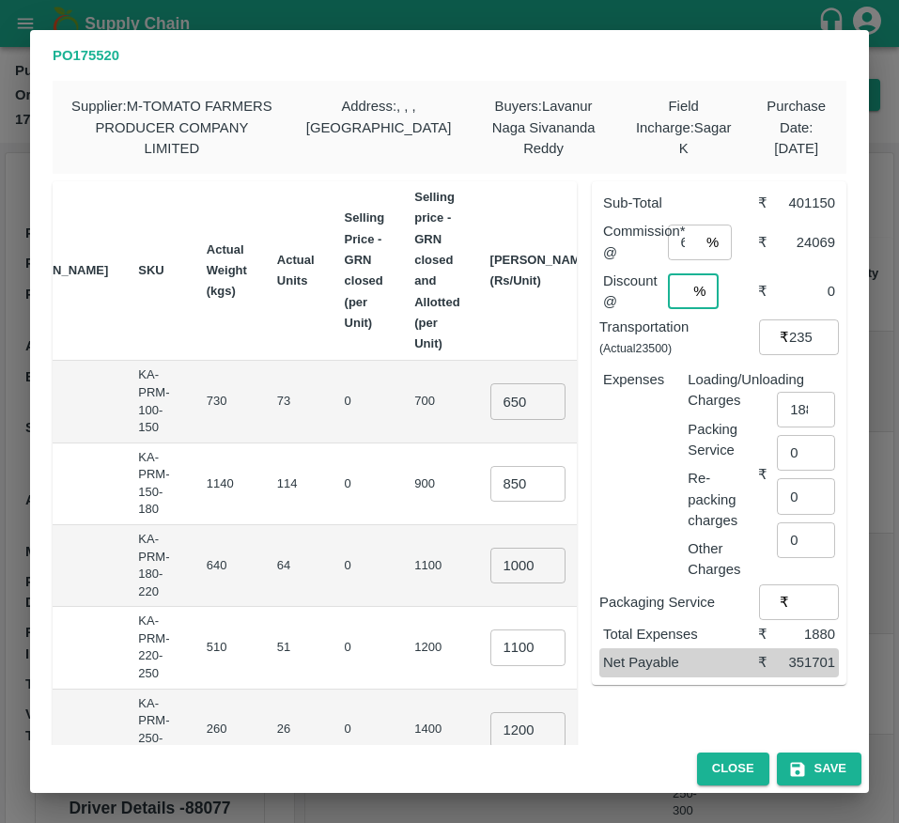
scroll to position [0, 5]
type input "0"
click at [816, 772] on button "Save" at bounding box center [819, 769] width 85 height 33
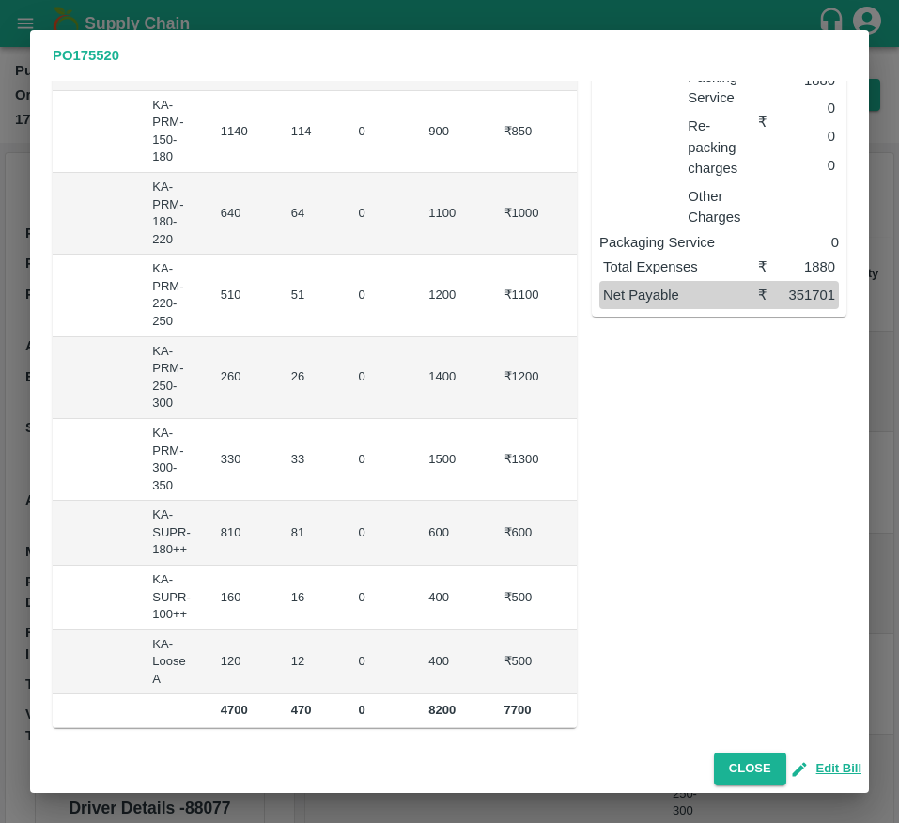
scroll to position [361, 0]
click at [736, 764] on button "Close" at bounding box center [750, 769] width 72 height 33
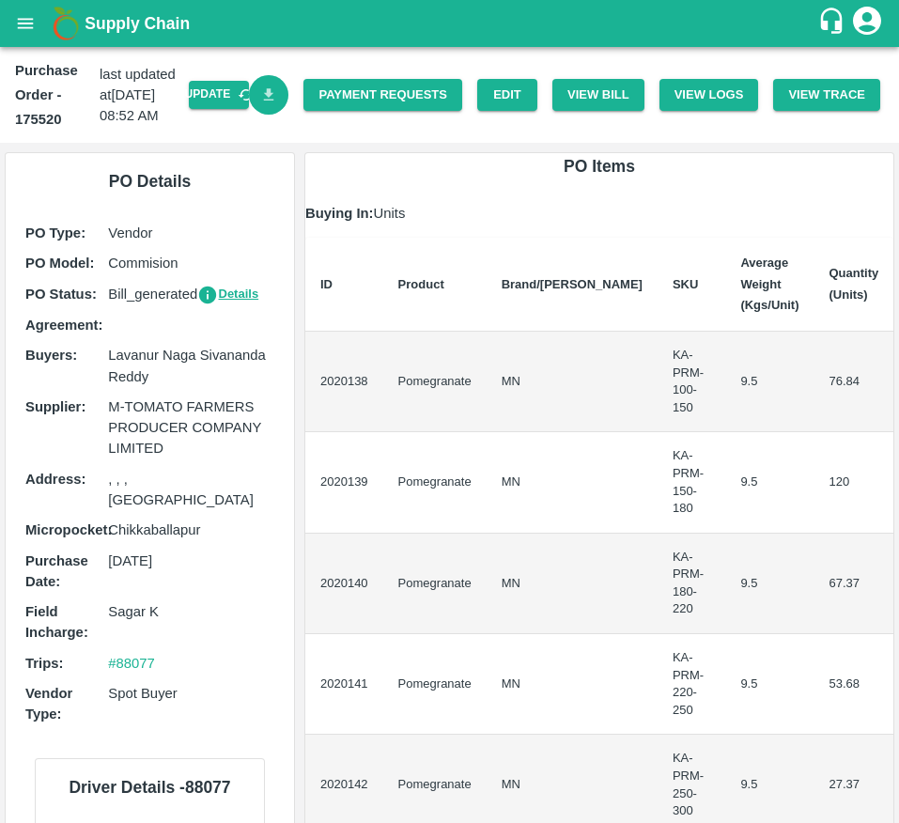
click at [269, 93] on icon "Download Bill" at bounding box center [269, 94] width 10 height 12
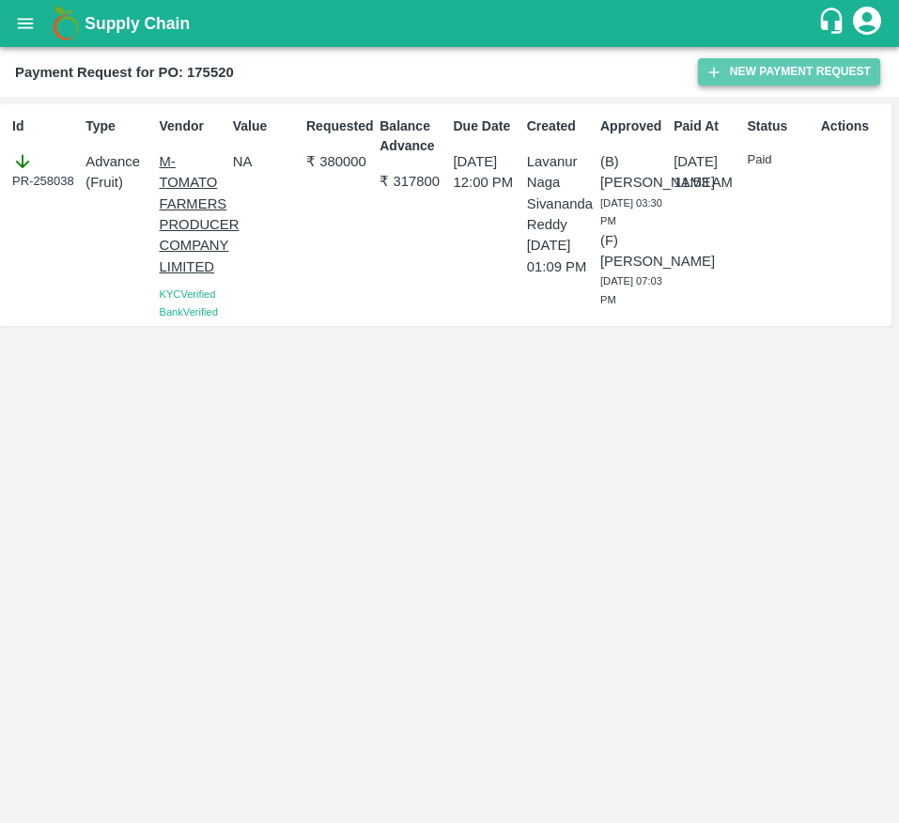
click at [731, 65] on button "New Payment Request" at bounding box center [789, 71] width 182 height 27
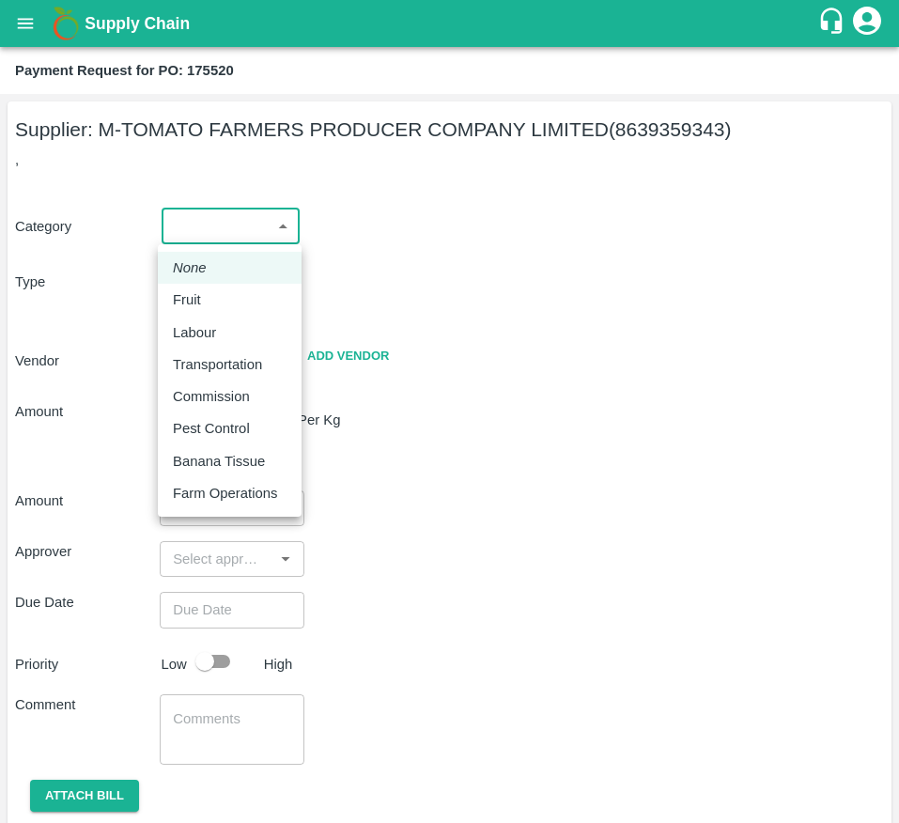
click at [212, 233] on body "Supply Chain Payment Request for PO: 175520 Supplier: M-TOMATO FARMERS PRODUCER…" at bounding box center [449, 411] width 899 height 823
click at [215, 295] on div "Fruit" at bounding box center [230, 299] width 114 height 21
type input "1"
type input "M-TOMATO FARMERS PRODUCER COMPANY LIMITED - 8639359343(Supplier)"
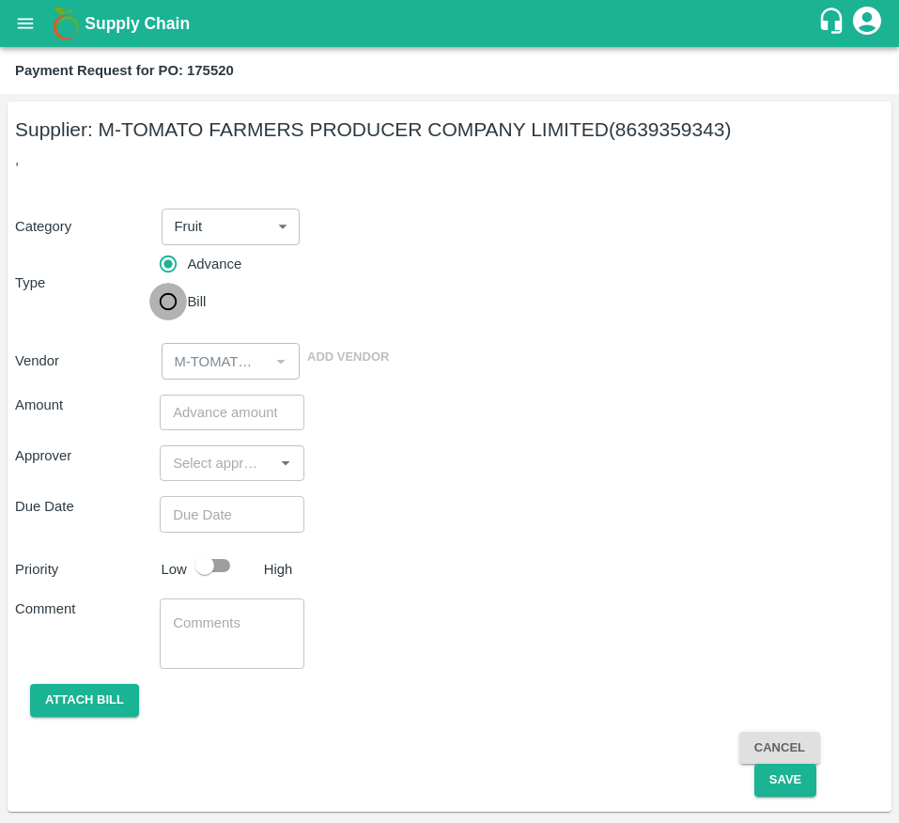
click at [179, 293] on input "Bill" at bounding box center [168, 302] width 38 height 38
radio input "true"
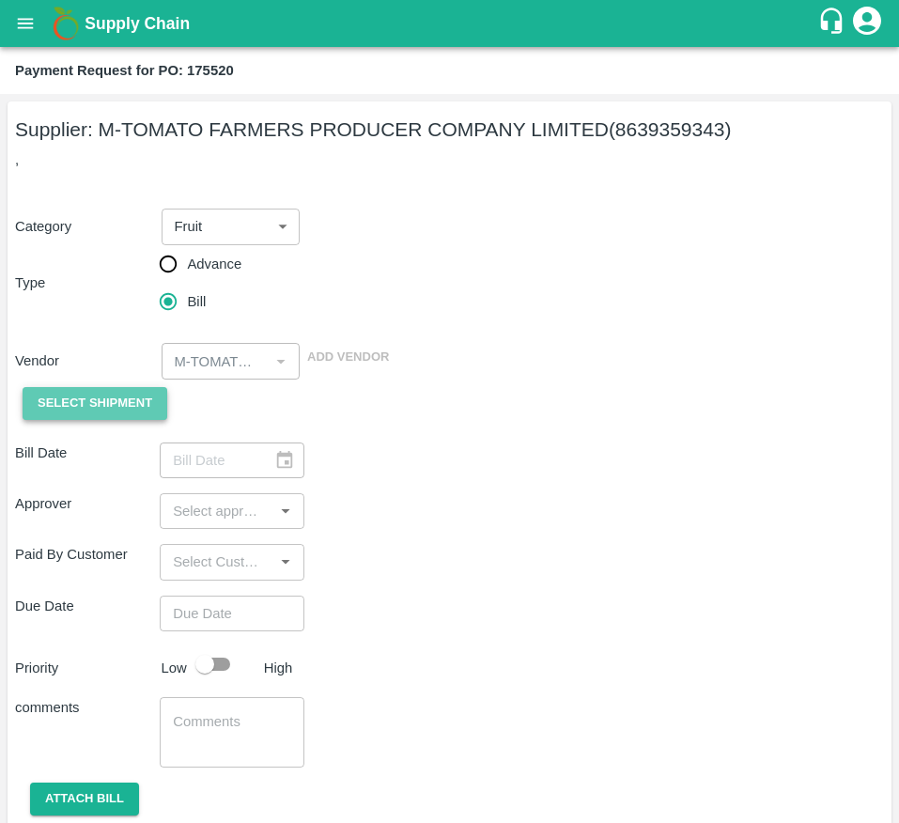
click at [124, 388] on button "Select Shipment" at bounding box center [95, 403] width 145 height 33
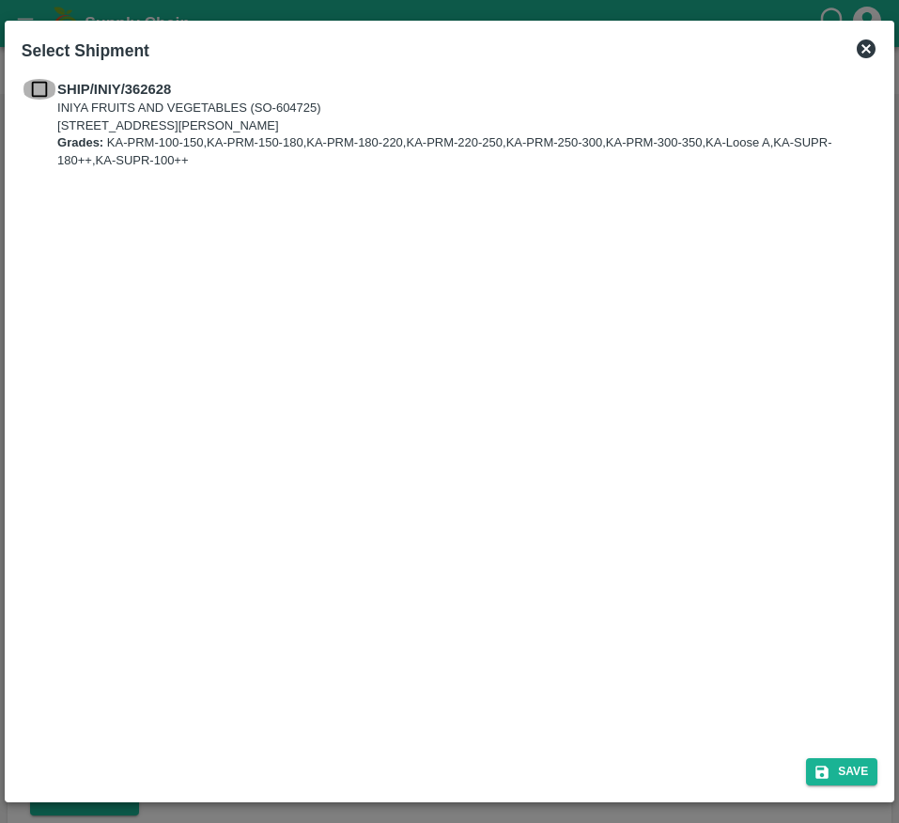
click at [47, 95] on input "checkbox" at bounding box center [40, 89] width 36 height 21
checkbox input "true"
click at [838, 764] on button "Save" at bounding box center [841, 771] width 71 height 27
type input "[DATE]"
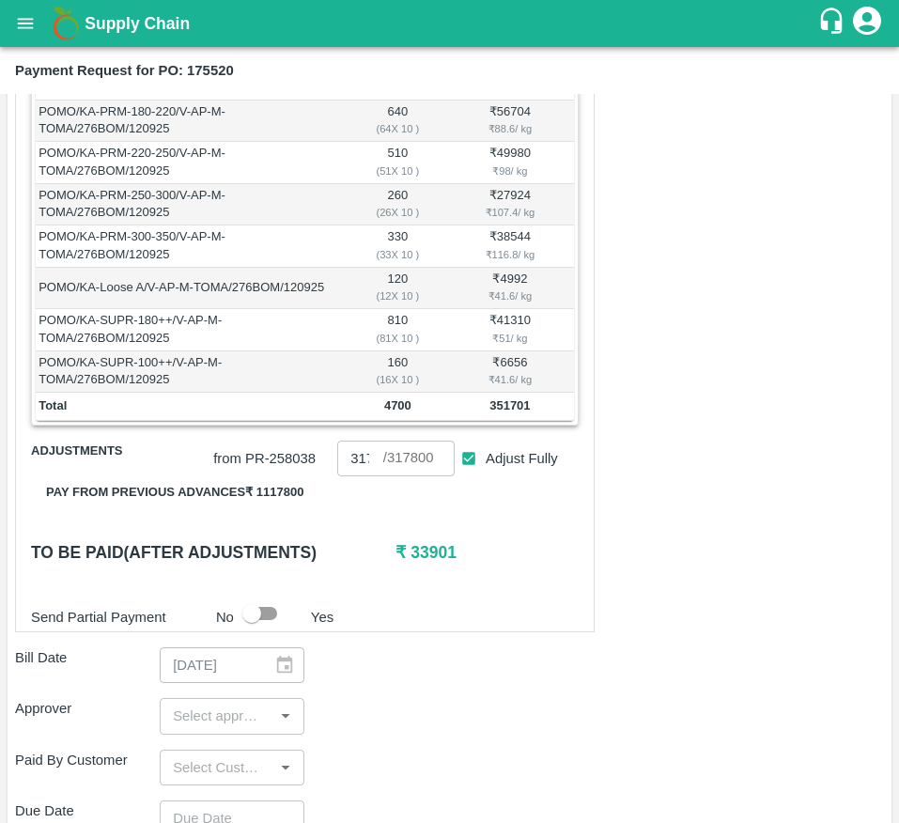
scroll to position [491, 0]
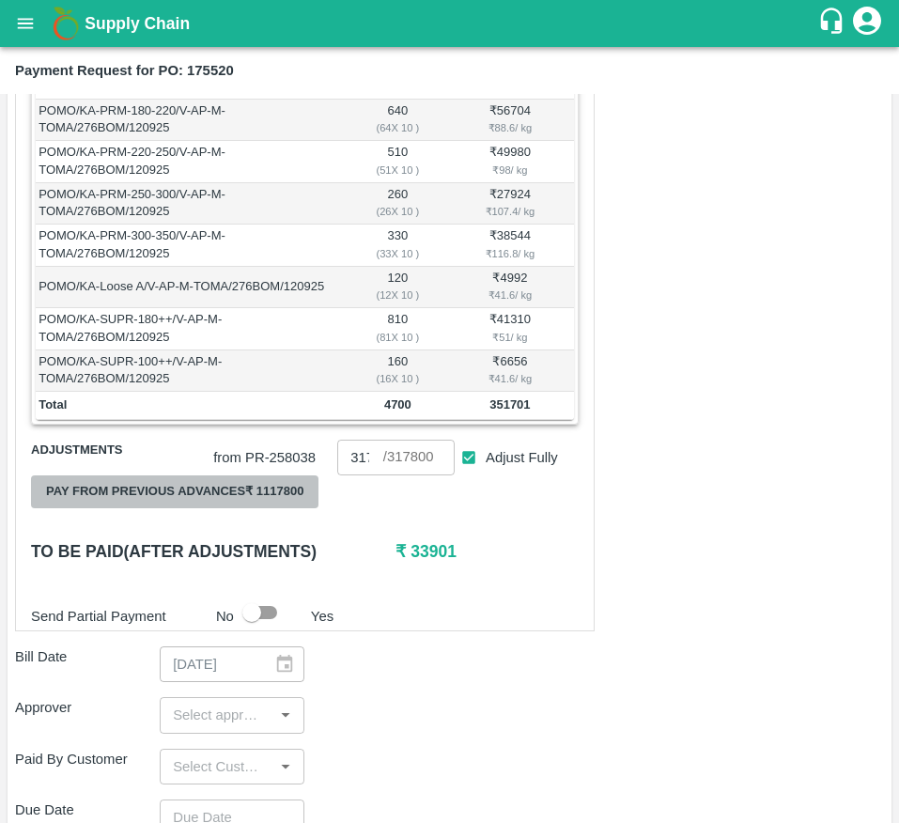
click at [226, 508] on button "Pay from previous advances ₹ 1117800" at bounding box center [175, 492] width 288 height 33
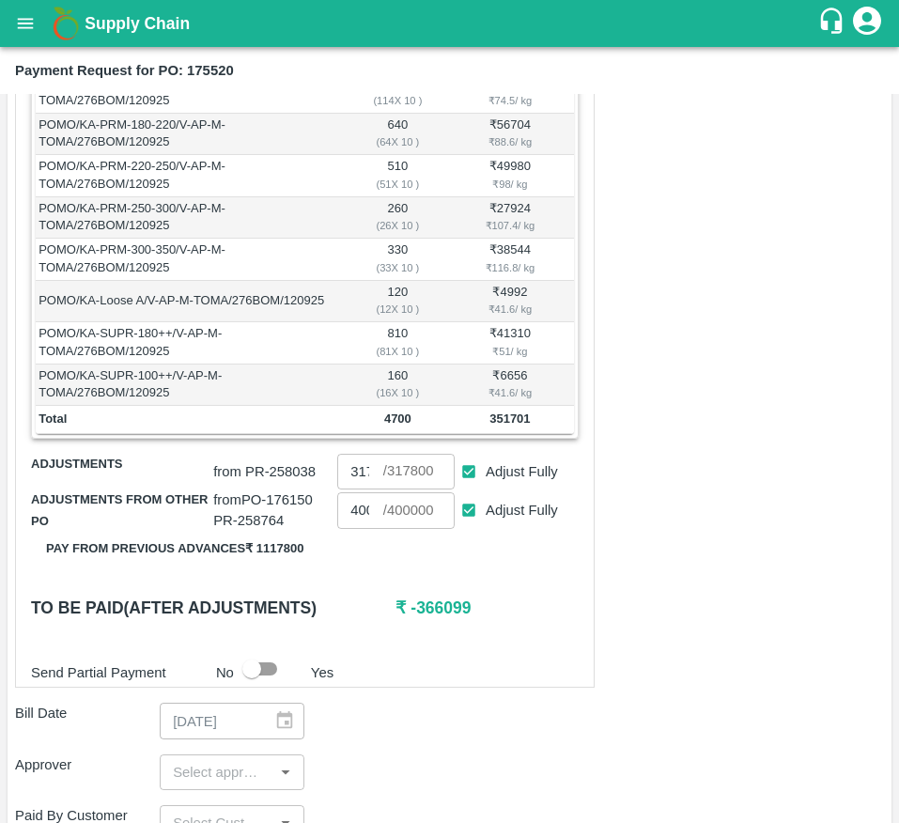
scroll to position [479, 0]
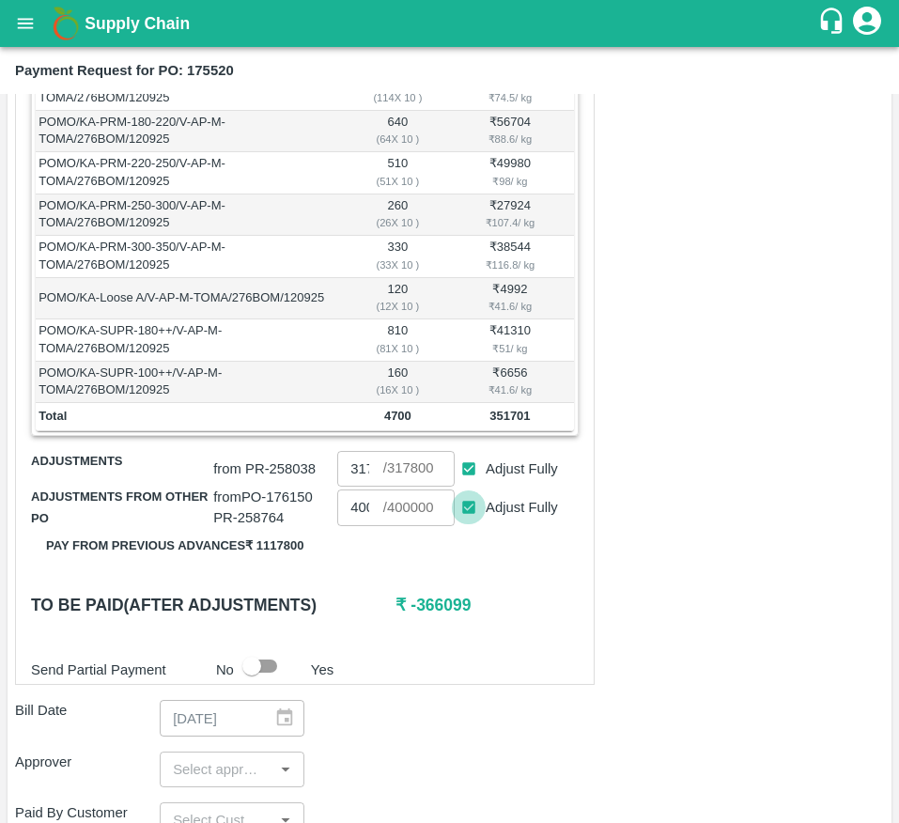
click at [464, 522] on input "Adjust Fully" at bounding box center [469, 508] width 35 height 35
checkbox input "false"
type input "0"
click at [357, 523] on input "0" at bounding box center [359, 508] width 45 height 36
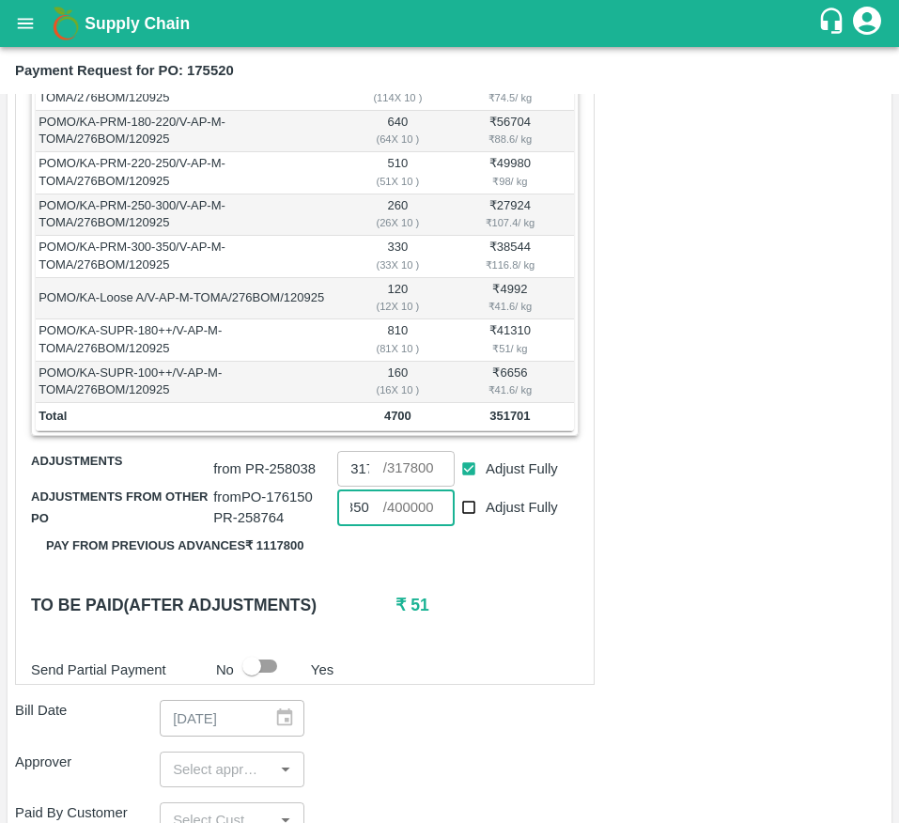
type input "33850"
click at [570, 618] on h6 "₹ 51" at bounding box center [487, 605] width 182 height 26
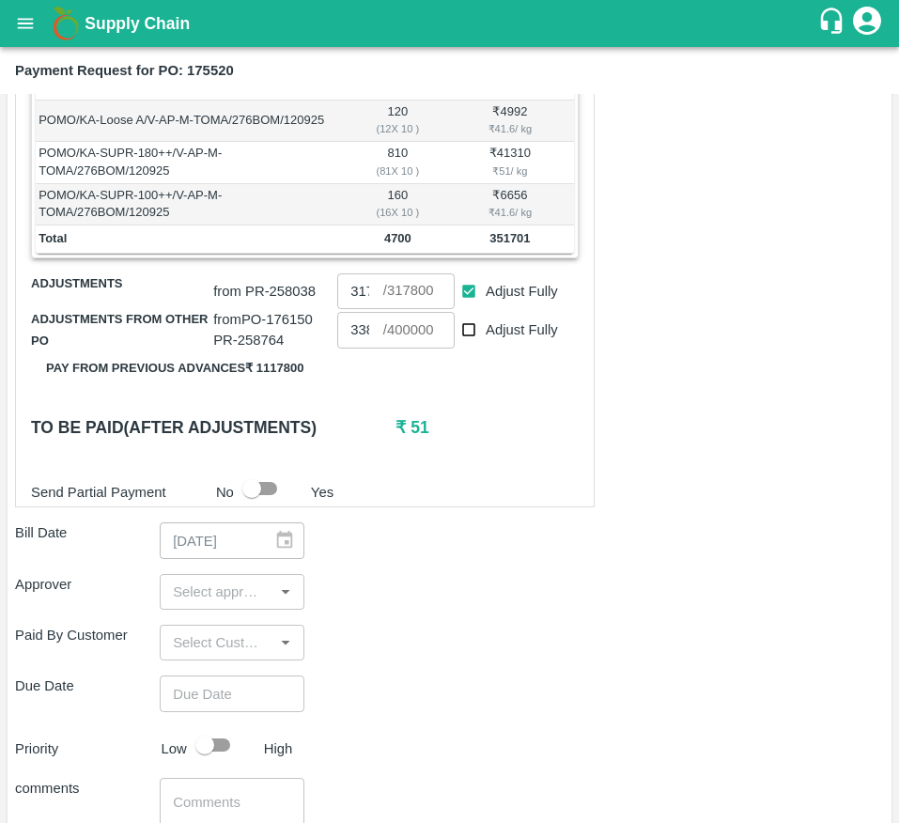
scroll to position [660, 0]
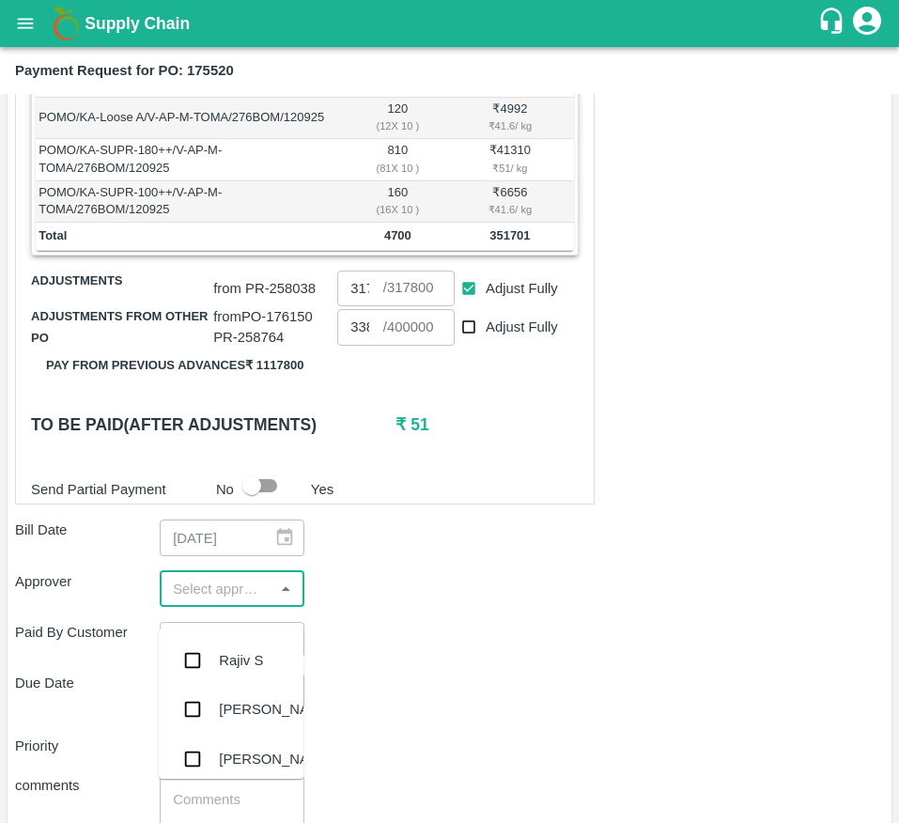
click at [215, 601] on input "input" at bounding box center [216, 589] width 102 height 24
type input "muk"
click at [217, 647] on div "[PERSON_NAME]" at bounding box center [231, 660] width 145 height 49
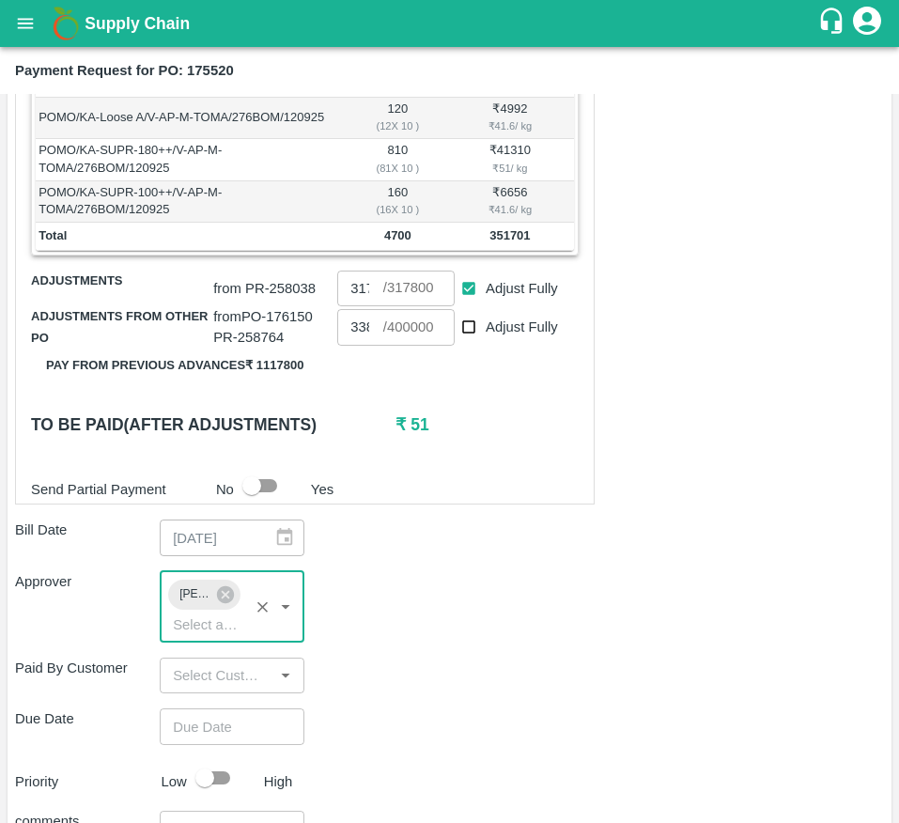
type input "DD/MM/YYYY hh:mm aa"
click at [221, 744] on input "DD/MM/YYYY hh:mm aa" at bounding box center [226, 727] width 132 height 36
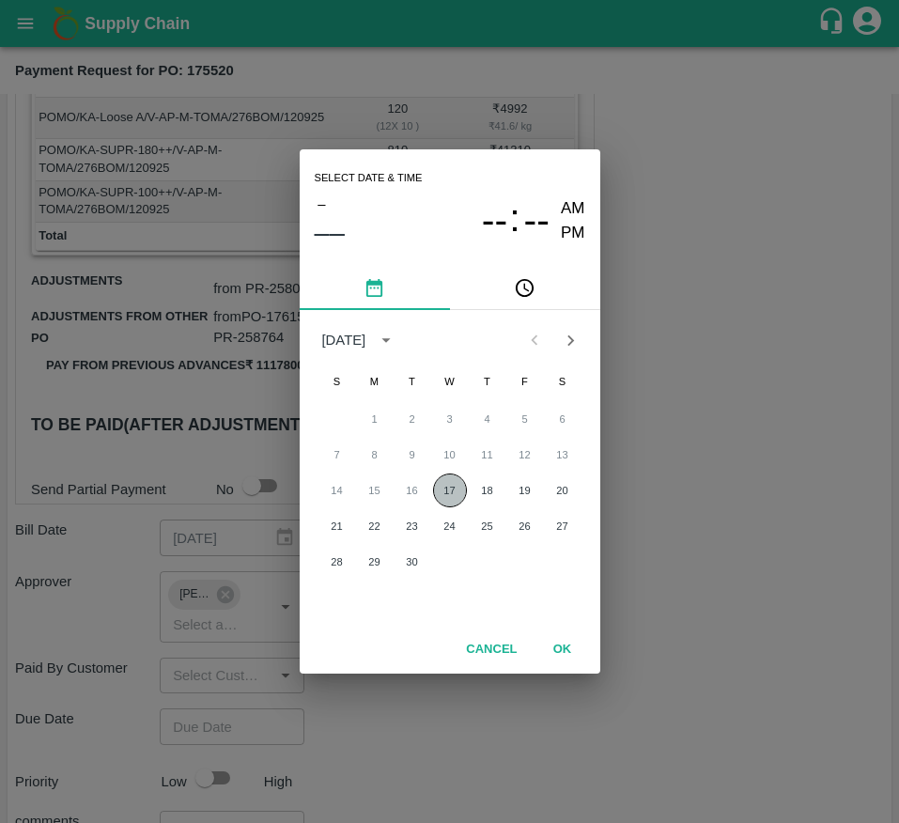
click at [443, 491] on button "17" at bounding box center [450, 491] width 34 height 34
type input "[DATE] 12:00 AM"
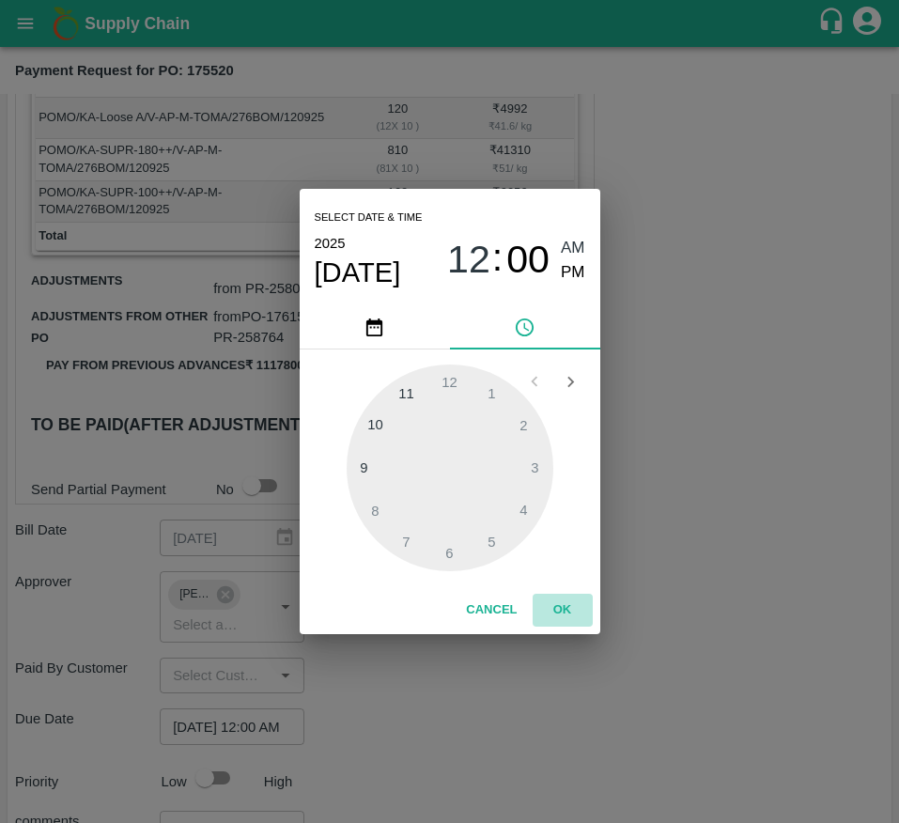
click at [561, 596] on button "OK" at bounding box center [563, 610] width 60 height 33
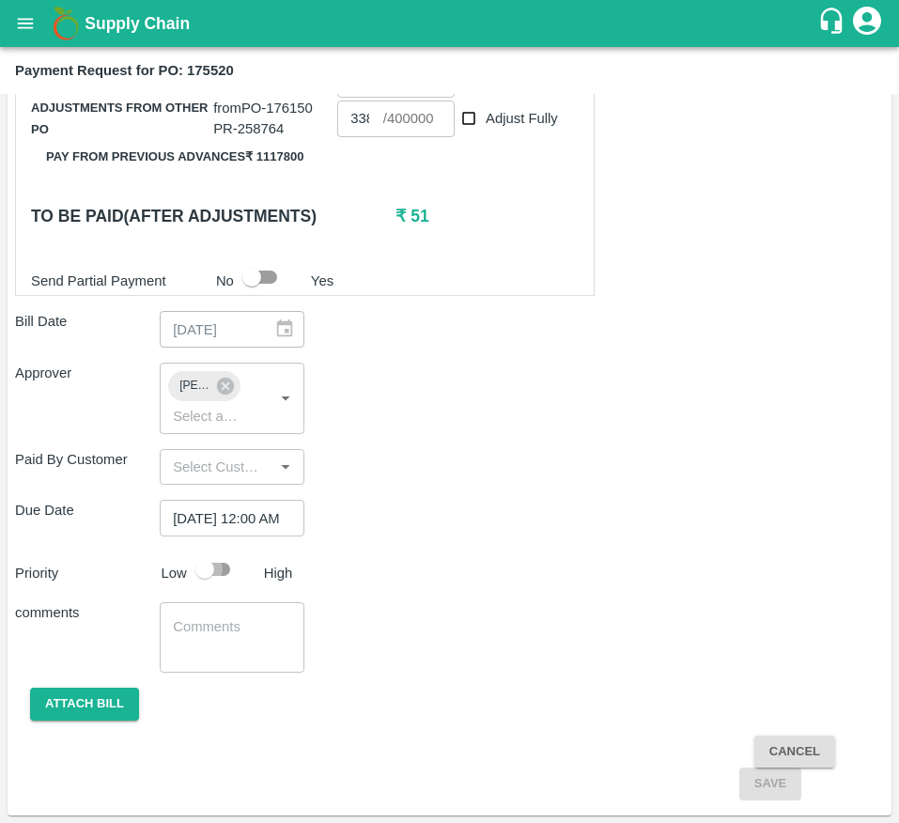
scroll to position [0, 0]
click at [225, 573] on input "checkbox" at bounding box center [204, 570] width 107 height 36
checkbox input "true"
click at [72, 698] on button "Attach bill" at bounding box center [84, 704] width 109 height 33
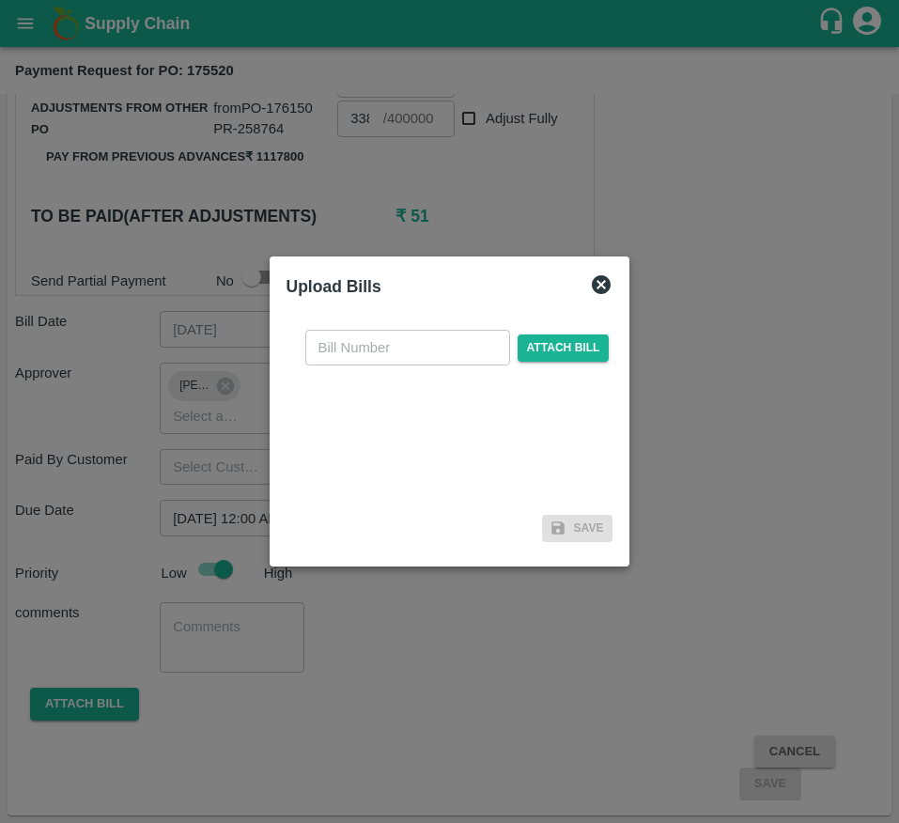
click at [346, 345] on input "text" at bounding box center [407, 348] width 205 height 36
type input "175520"
click at [592, 341] on span "Attach bill" at bounding box center [564, 348] width 92 height 27
click at [0, 0] on input "Attach bill" at bounding box center [0, 0] width 0 height 0
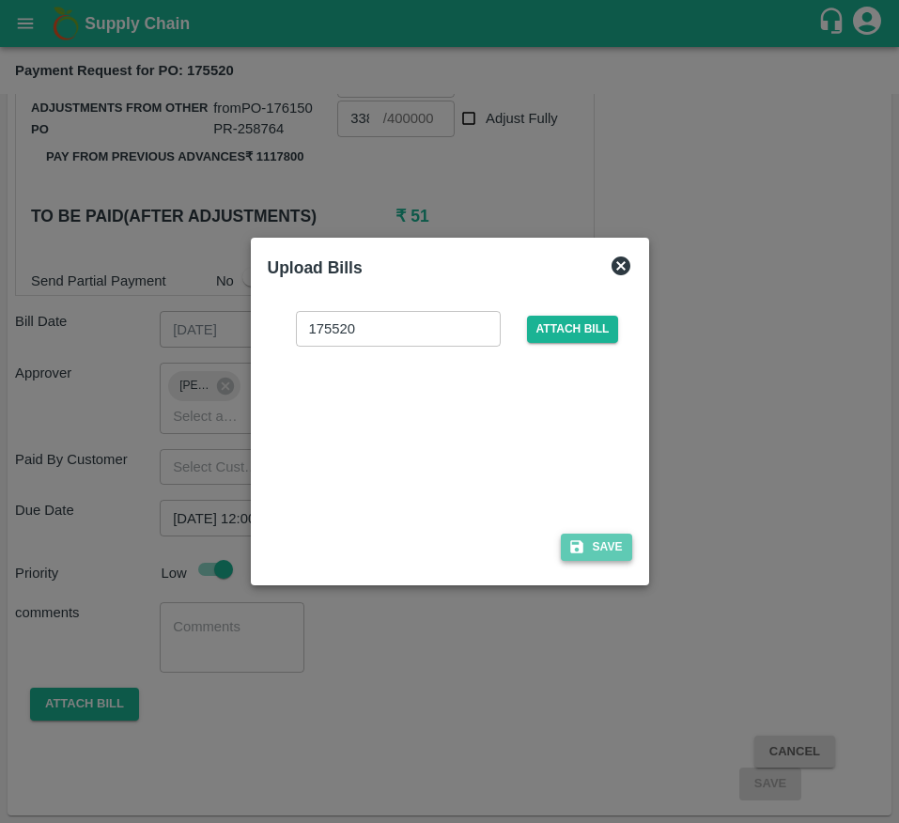
click at [599, 545] on button "Save" at bounding box center [596, 547] width 71 height 27
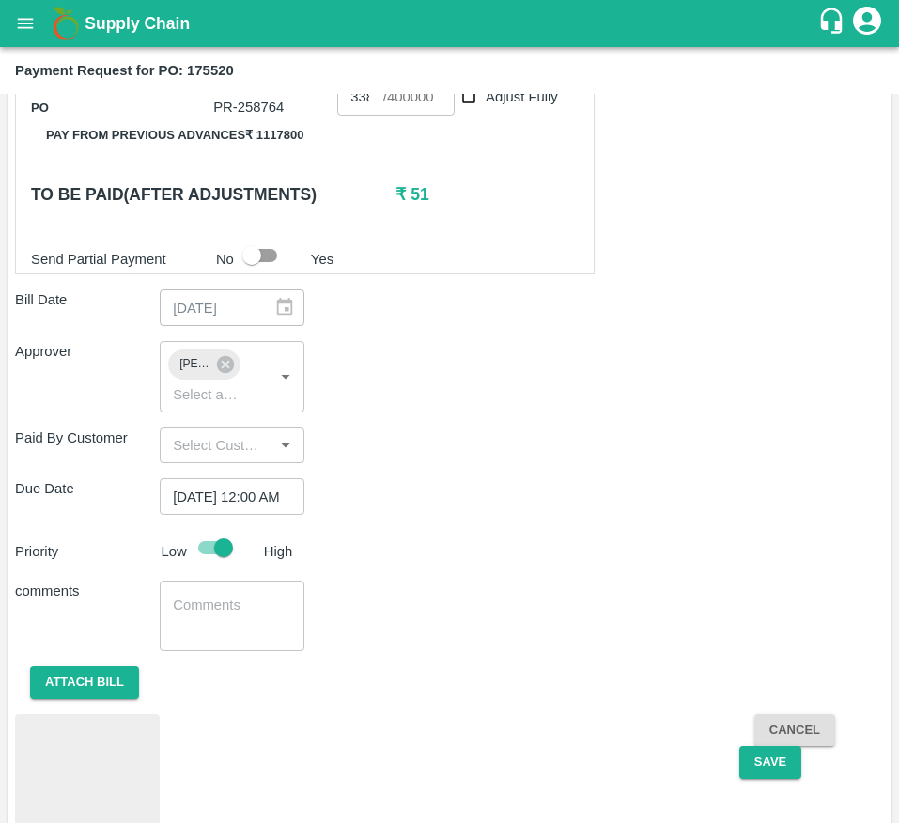
scroll to position [957, 0]
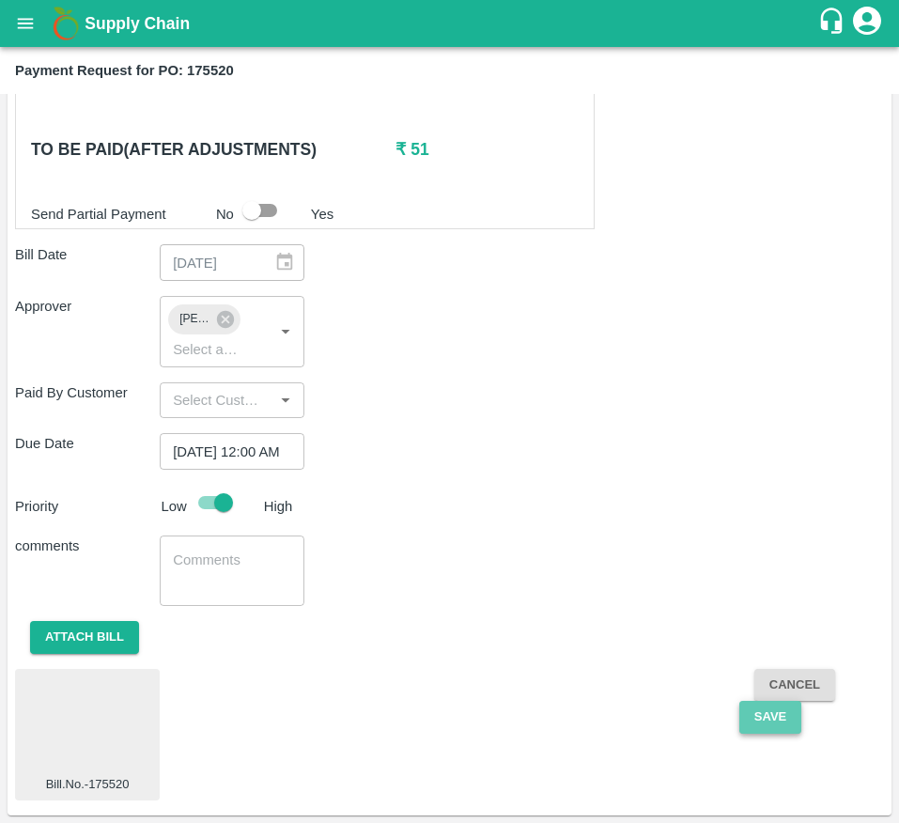
click at [757, 719] on button "Save" at bounding box center [771, 717] width 62 height 33
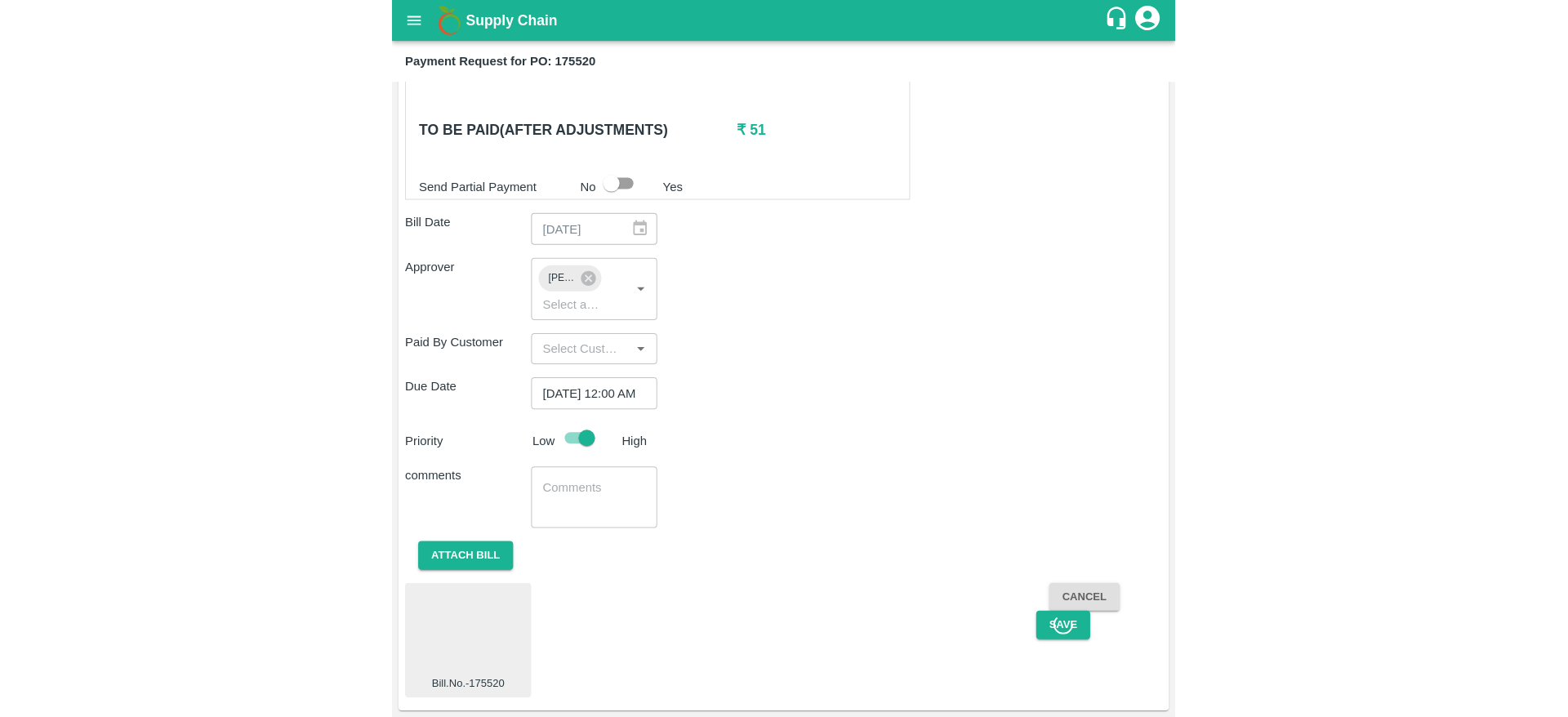
scroll to position [821, 0]
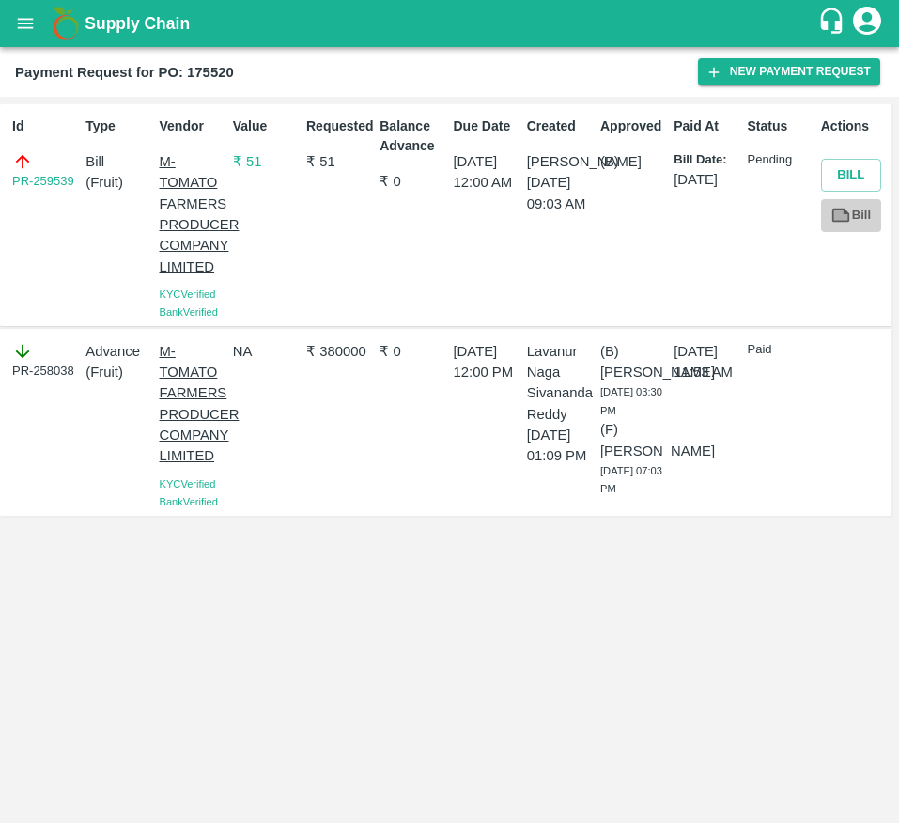
click at [854, 214] on link "Bill" at bounding box center [851, 215] width 60 height 33
click at [847, 214] on icon at bounding box center [842, 215] width 14 height 10
click at [852, 174] on button "Bill" at bounding box center [851, 175] width 60 height 33
click at [865, 224] on link "Bill" at bounding box center [851, 215] width 60 height 33
